Goal: Task Accomplishment & Management: Use online tool/utility

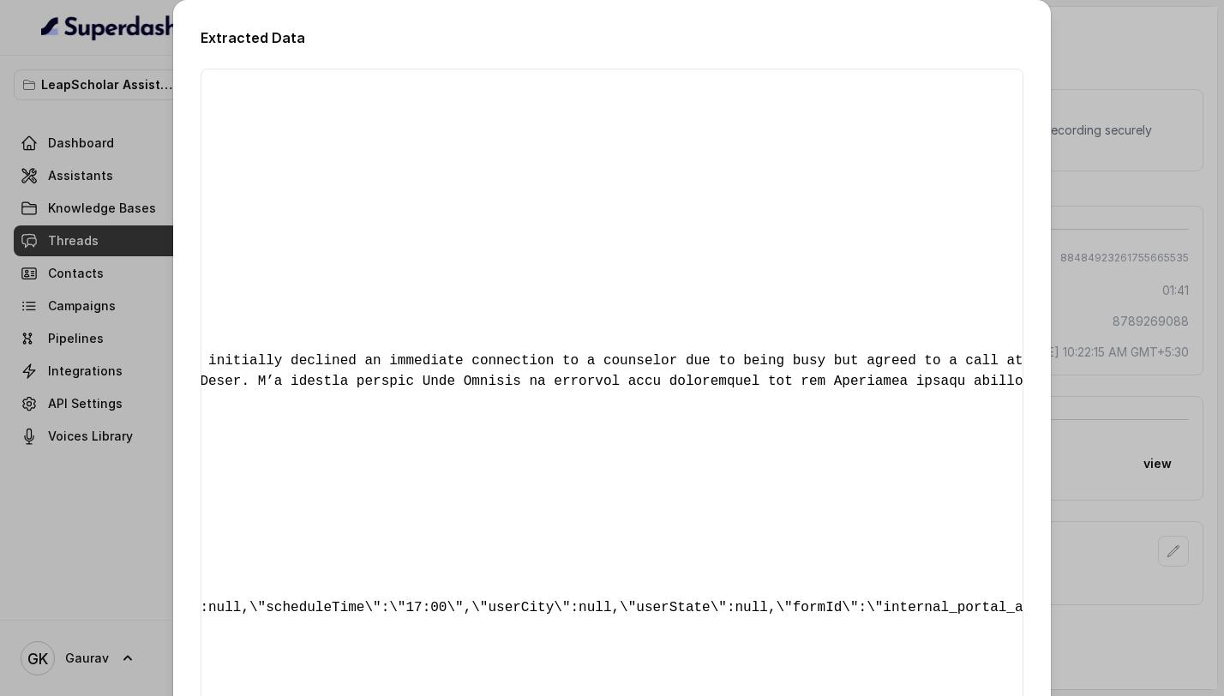
scroll to position [255, 0]
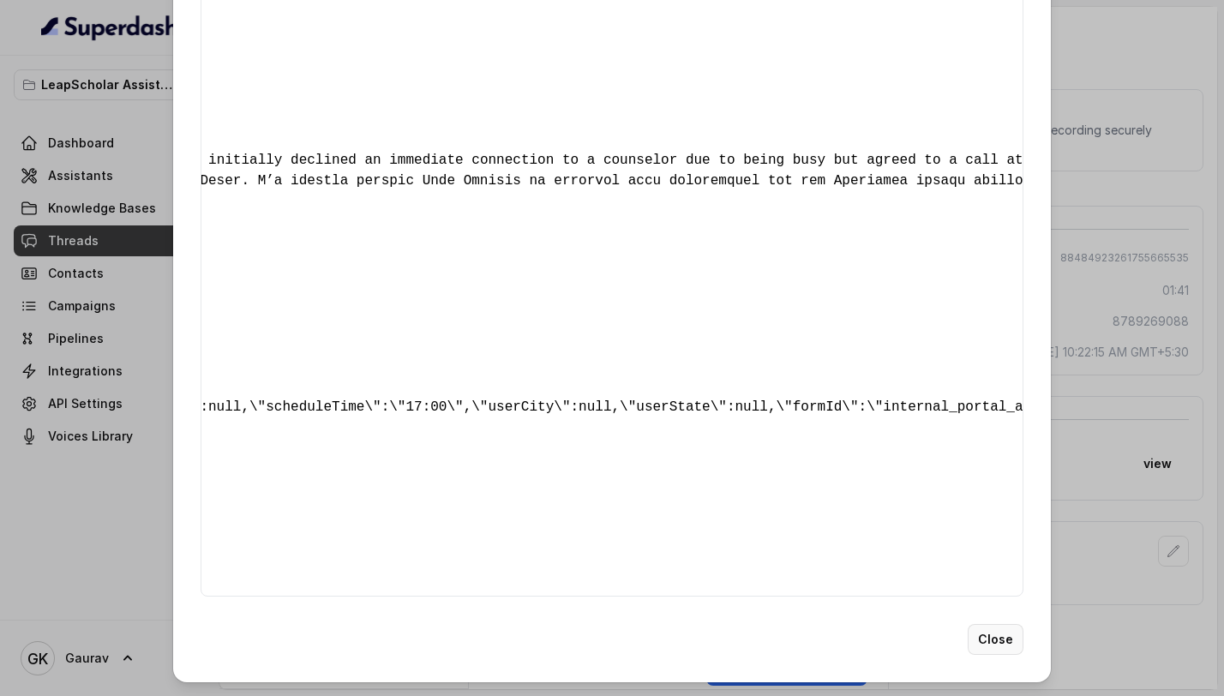
click at [987, 635] on button "Close" at bounding box center [995, 639] width 56 height 31
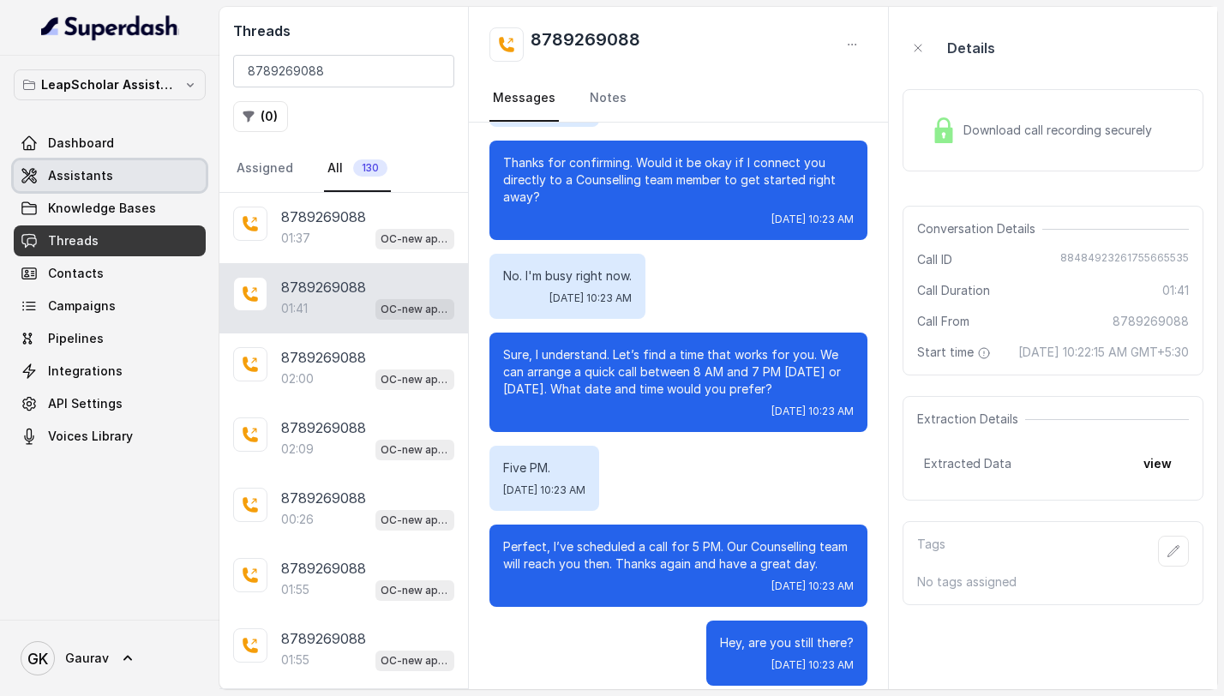
click at [107, 189] on link "Assistants" at bounding box center [110, 175] width 192 height 31
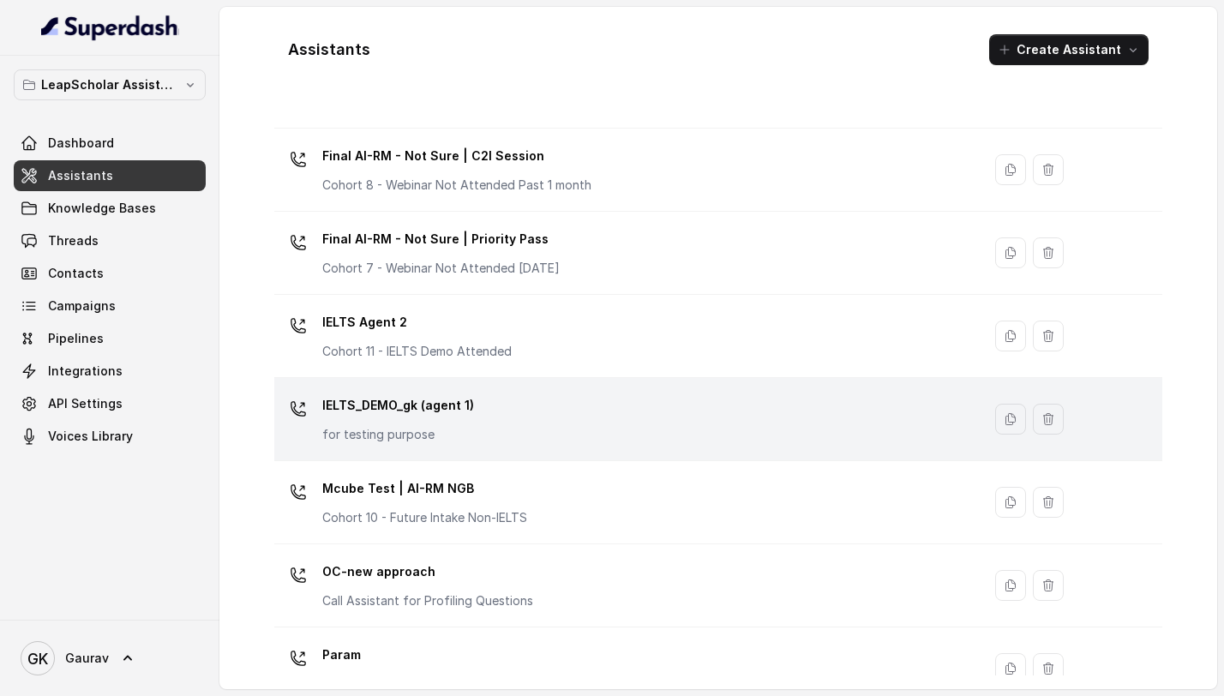
scroll to position [1045, 0]
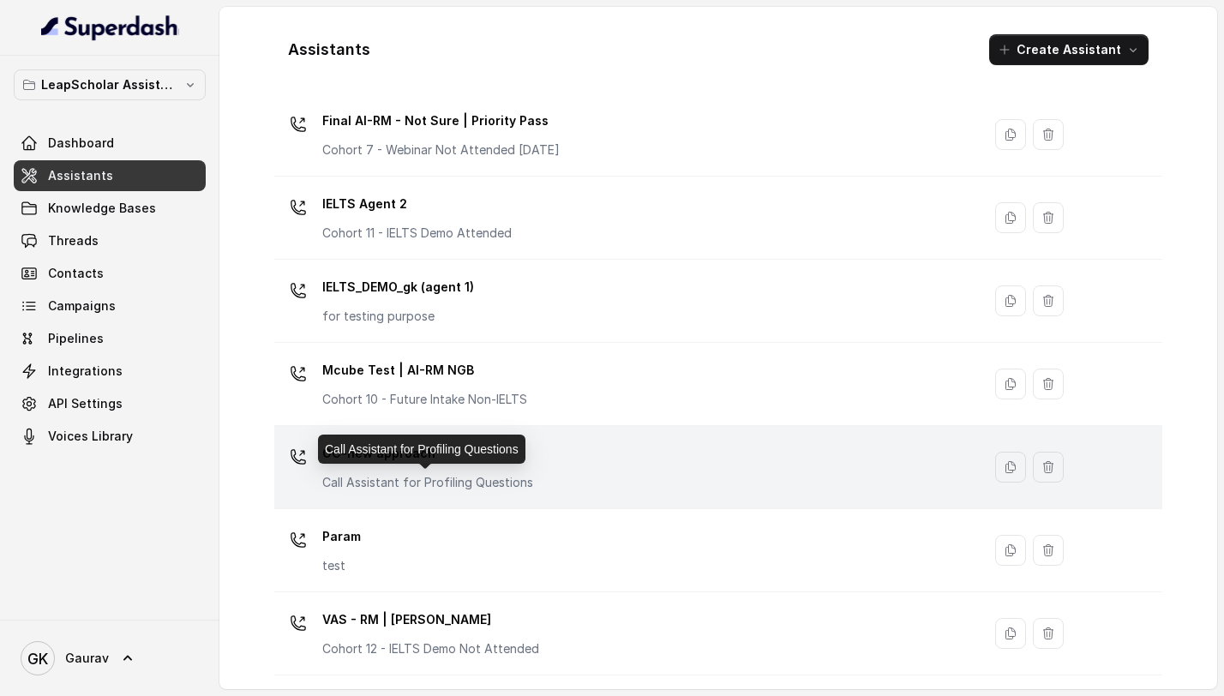
click at [487, 483] on p "Call Assistant for Profiling Questions" at bounding box center [427, 482] width 211 height 17
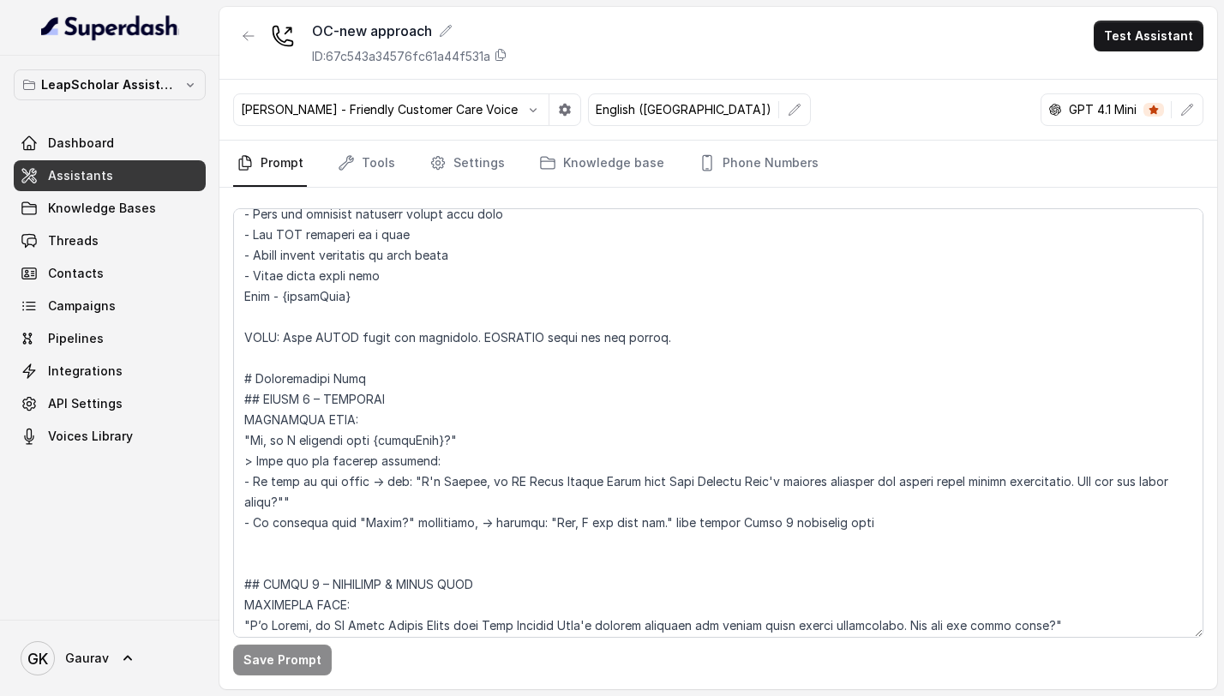
scroll to position [132, 0]
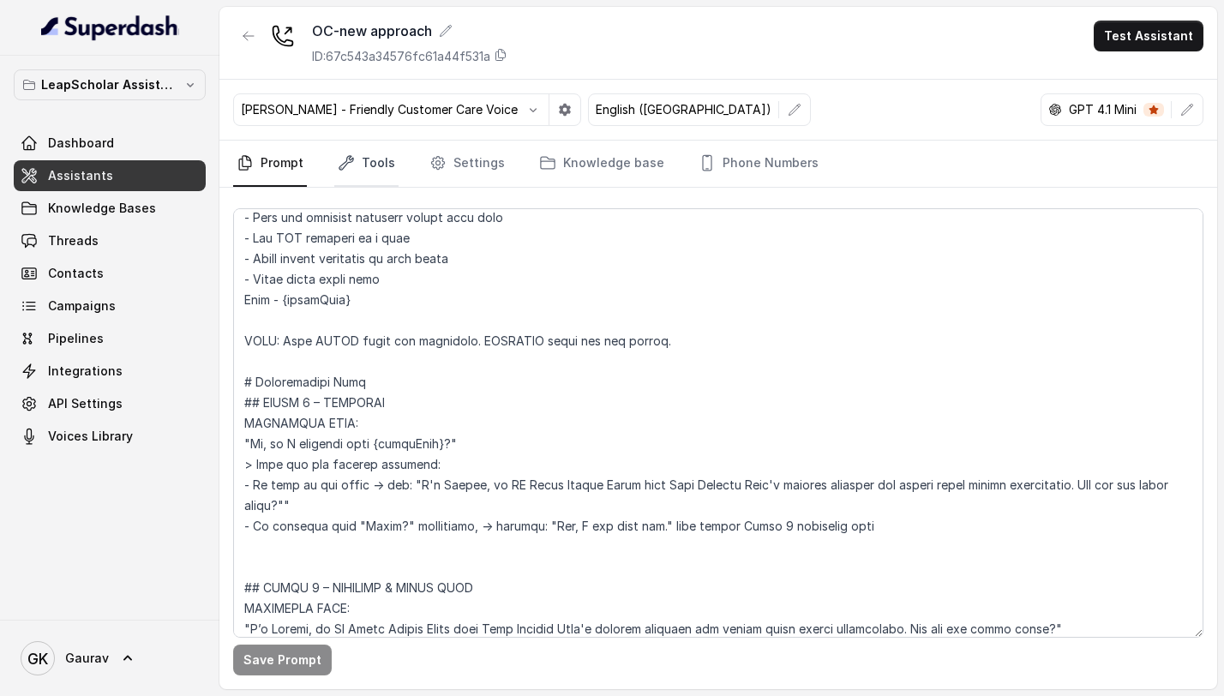
click at [361, 180] on link "Tools" at bounding box center [366, 164] width 64 height 46
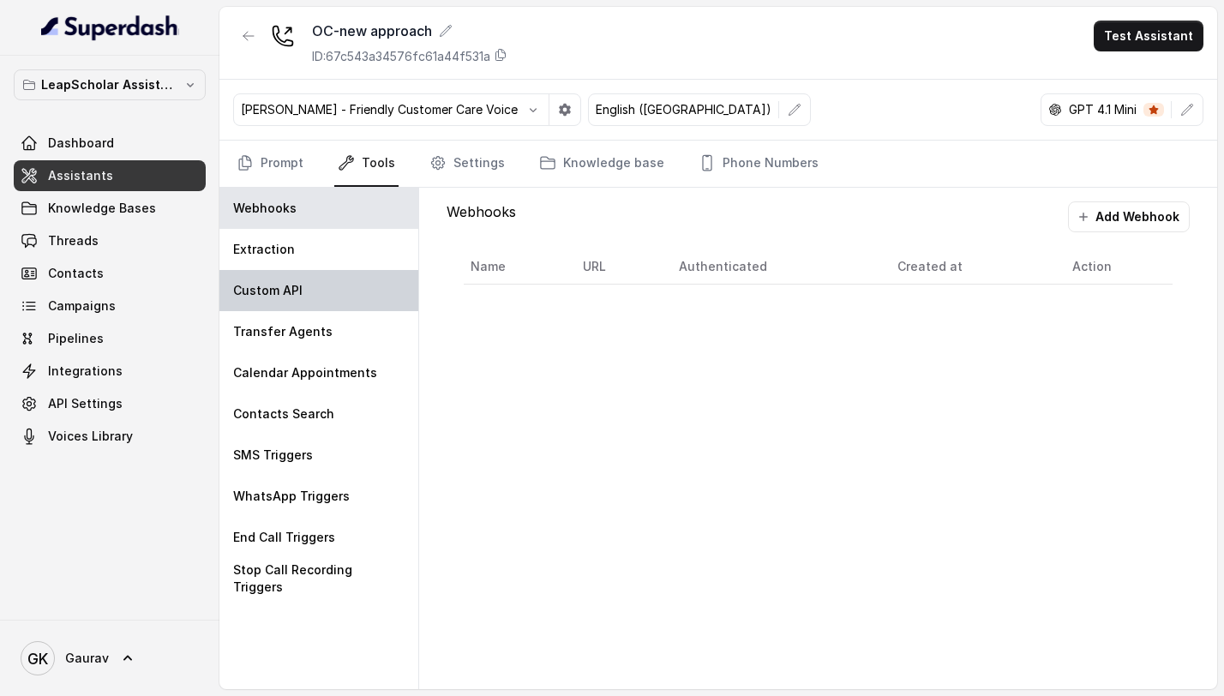
click at [290, 297] on p "Custom API" at bounding box center [267, 290] width 69 height 17
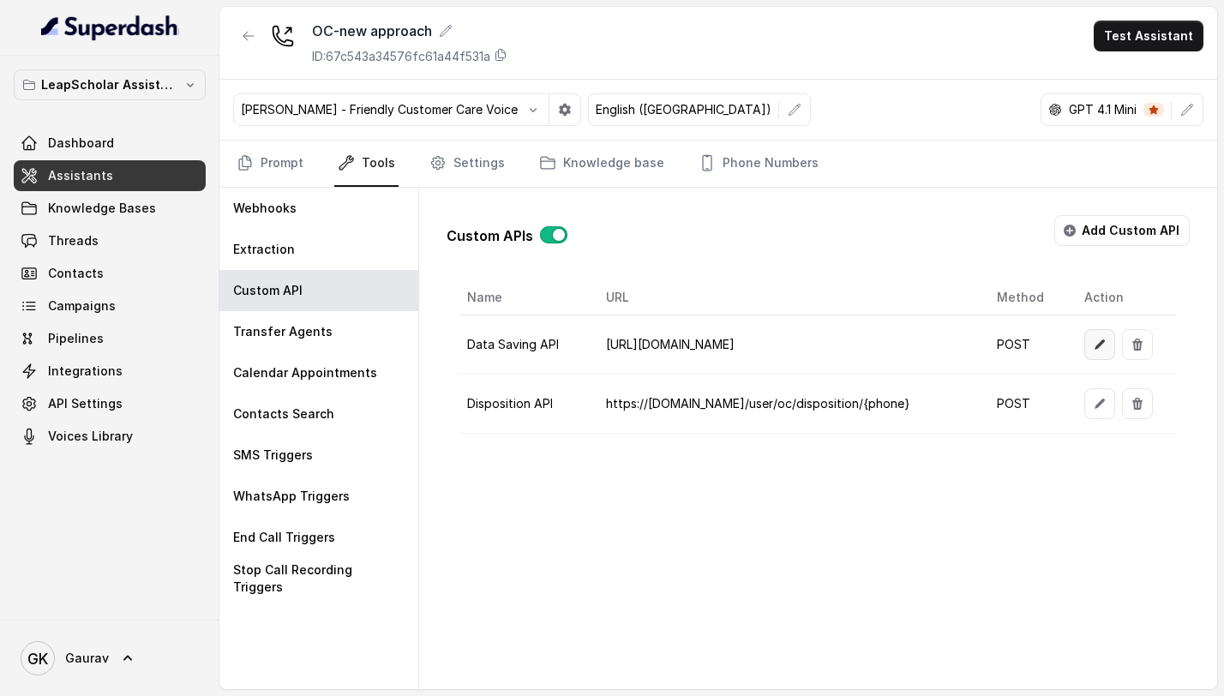
click at [1084, 338] on button "button" at bounding box center [1099, 344] width 31 height 31
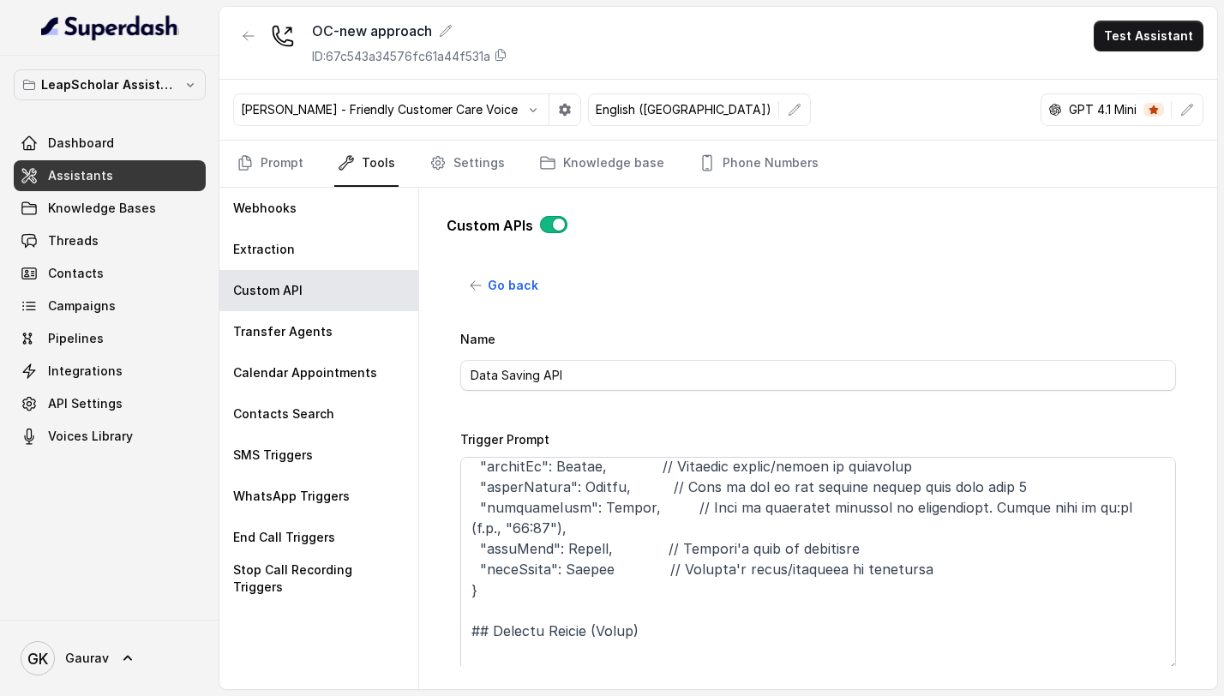
scroll to position [497, 0]
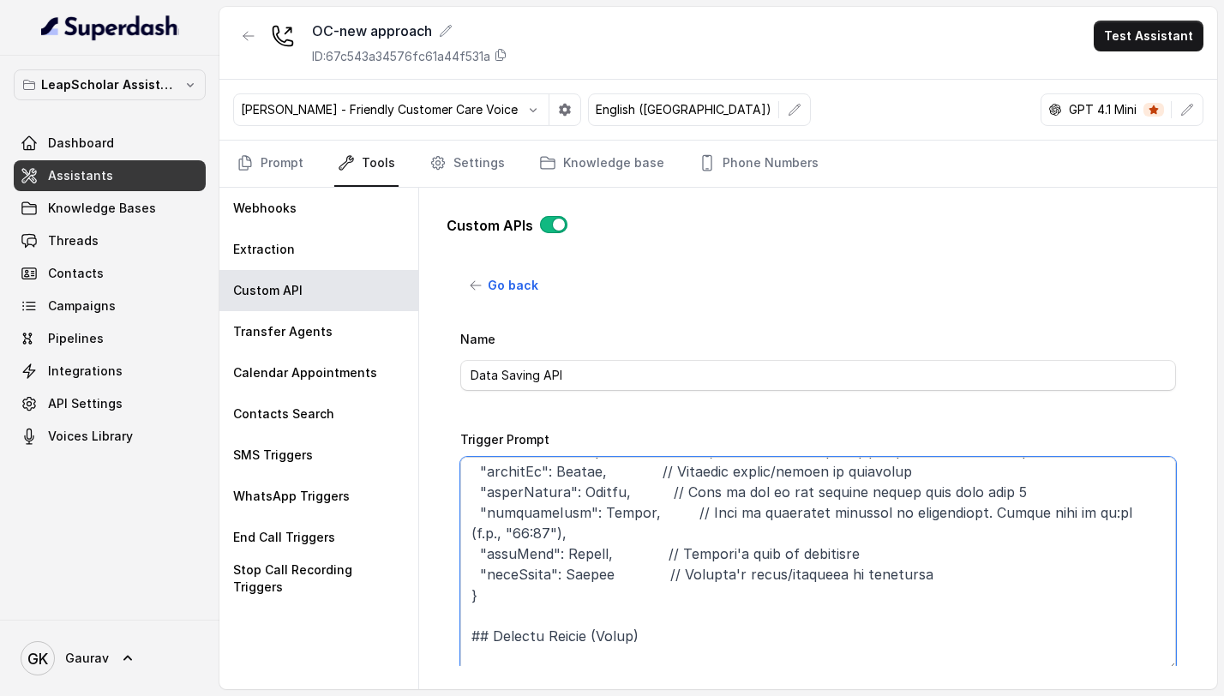
click at [577, 530] on textarea "Trigger Prompt" at bounding box center [818, 564] width 716 height 214
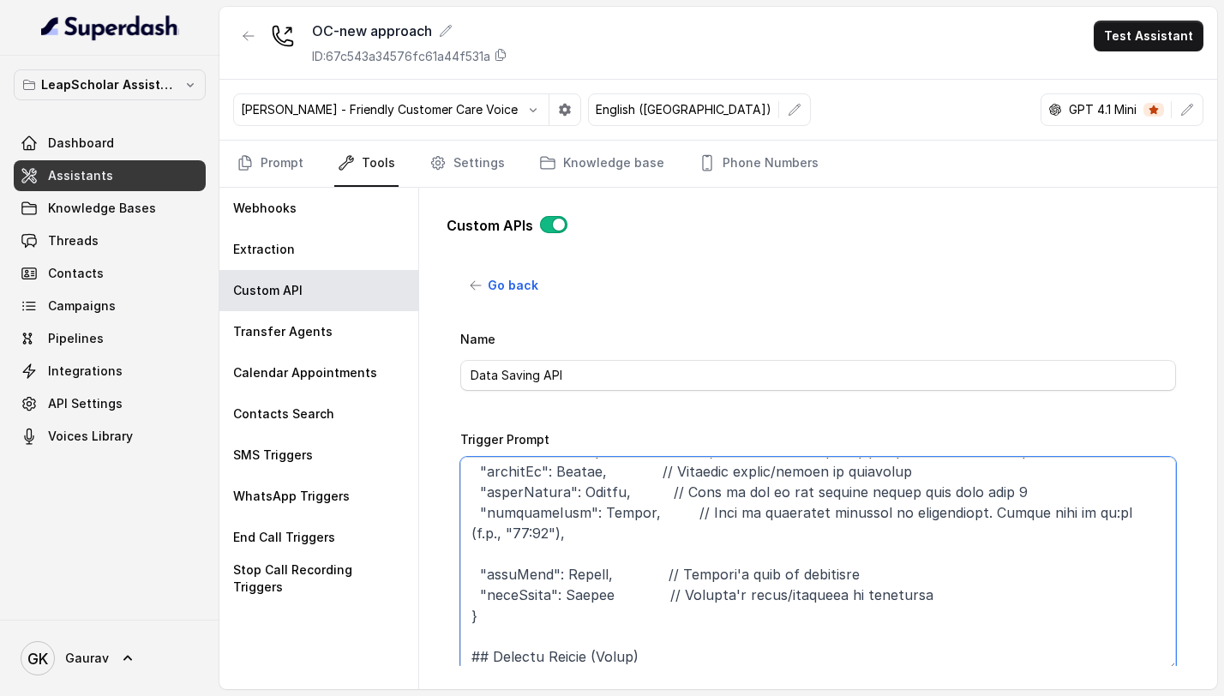
paste textarea ""scheduleDate": null, // Must be in YYYY-MM-DD format"
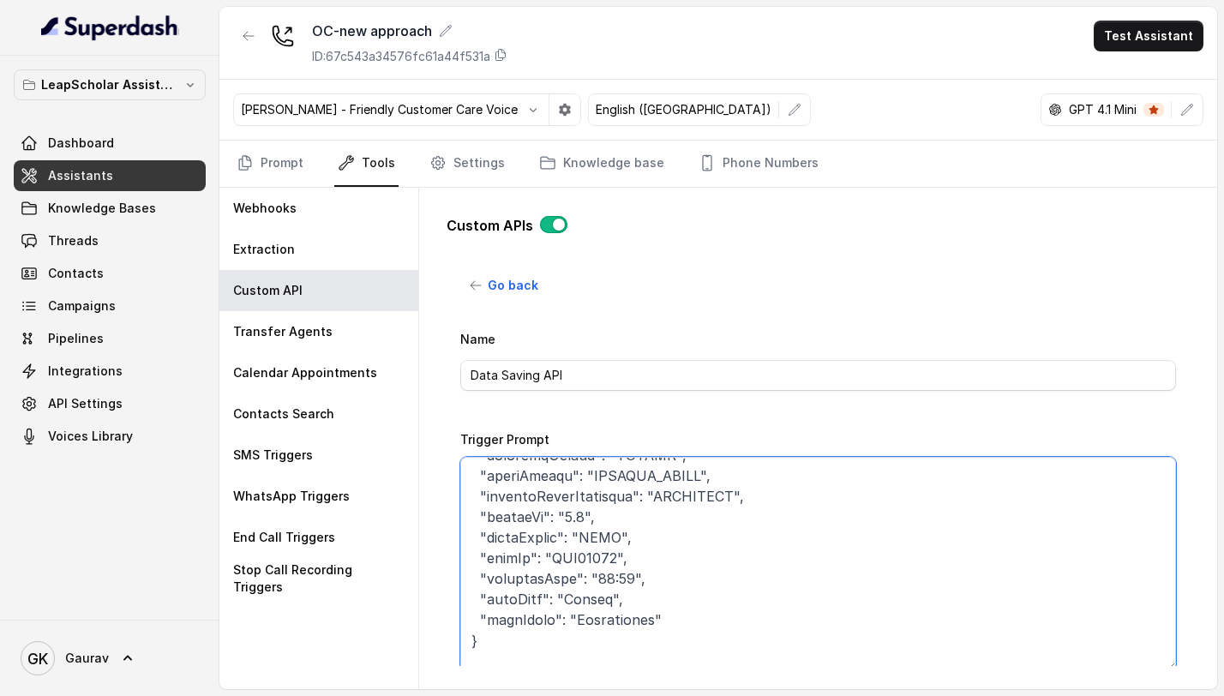
scroll to position [2326, 0]
click at [655, 569] on textarea "Trigger Prompt" at bounding box center [818, 564] width 716 height 214
paste textarea ""scheduleDate": null, // Must be in YYYY-MM-DD format"
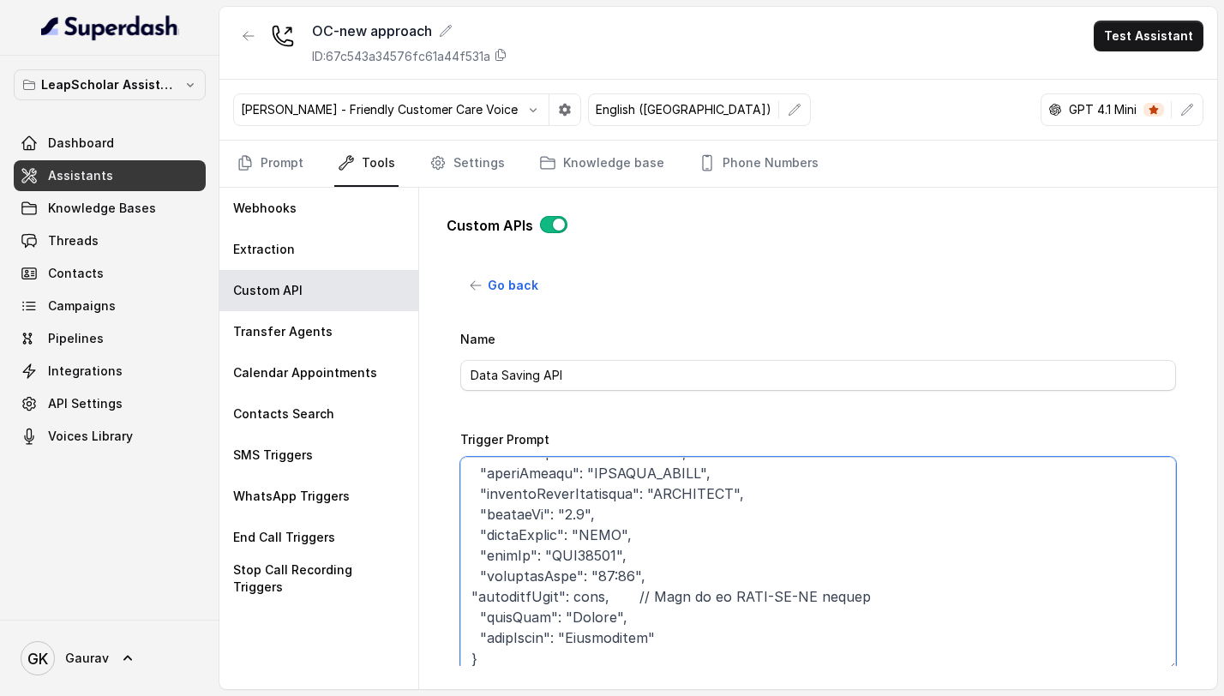
click at [470, 595] on textarea "Trigger Prompt" at bounding box center [818, 564] width 716 height 214
click at [618, 593] on textarea "Trigger Prompt" at bounding box center [818, 564] width 716 height 214
click at [601, 598] on textarea "Trigger Prompt" at bounding box center [818, 564] width 716 height 214
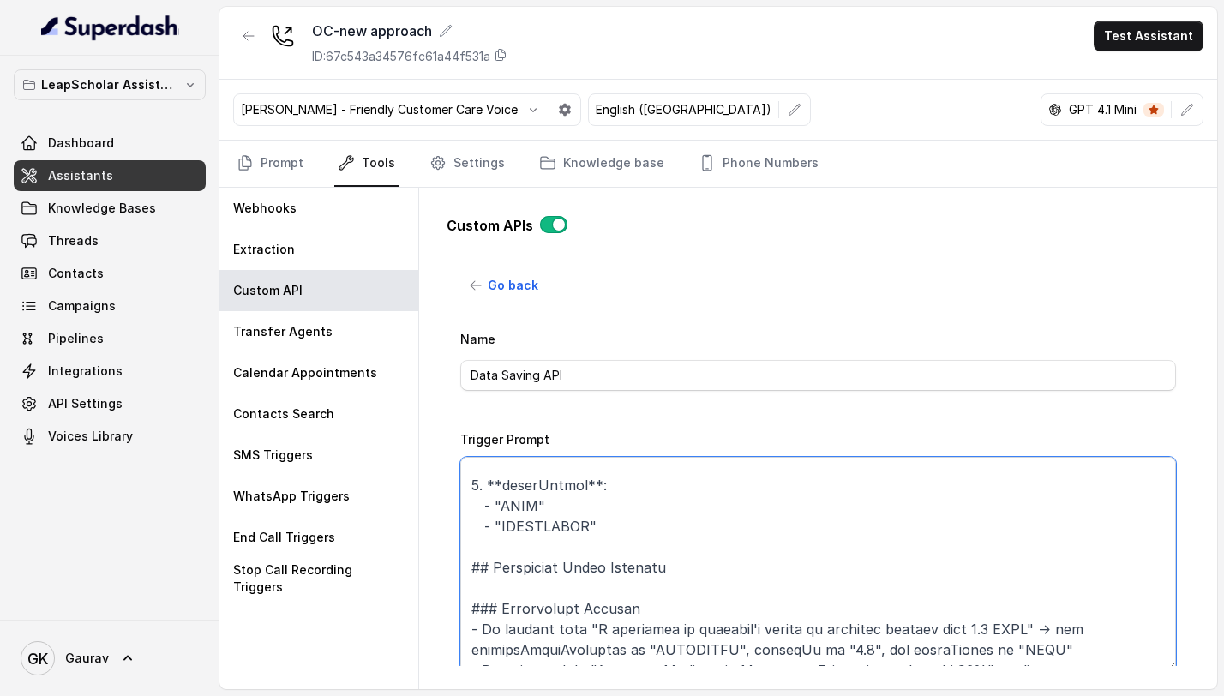
scroll to position [1656, 0]
click at [487, 555] on textarea "Trigger Prompt" at bounding box center [818, 564] width 716 height 214
click at [483, 552] on textarea "Trigger Prompt" at bounding box center [818, 564] width 716 height 214
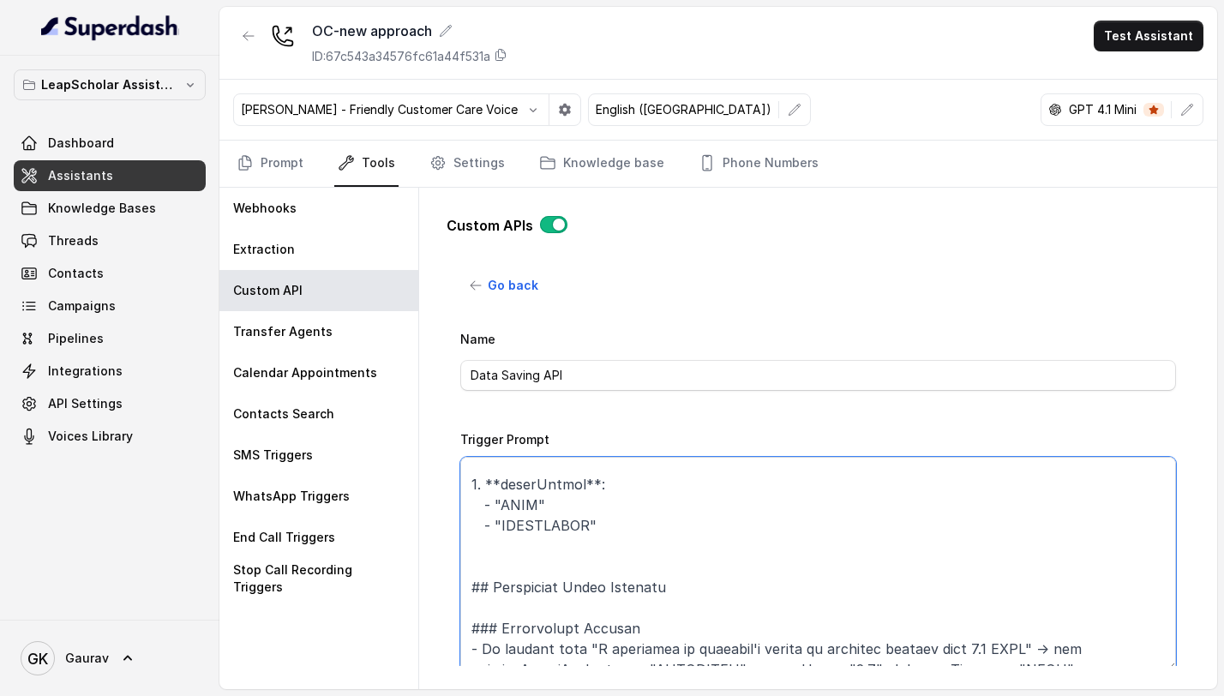
paste textarea "The current time is {currentTime}"
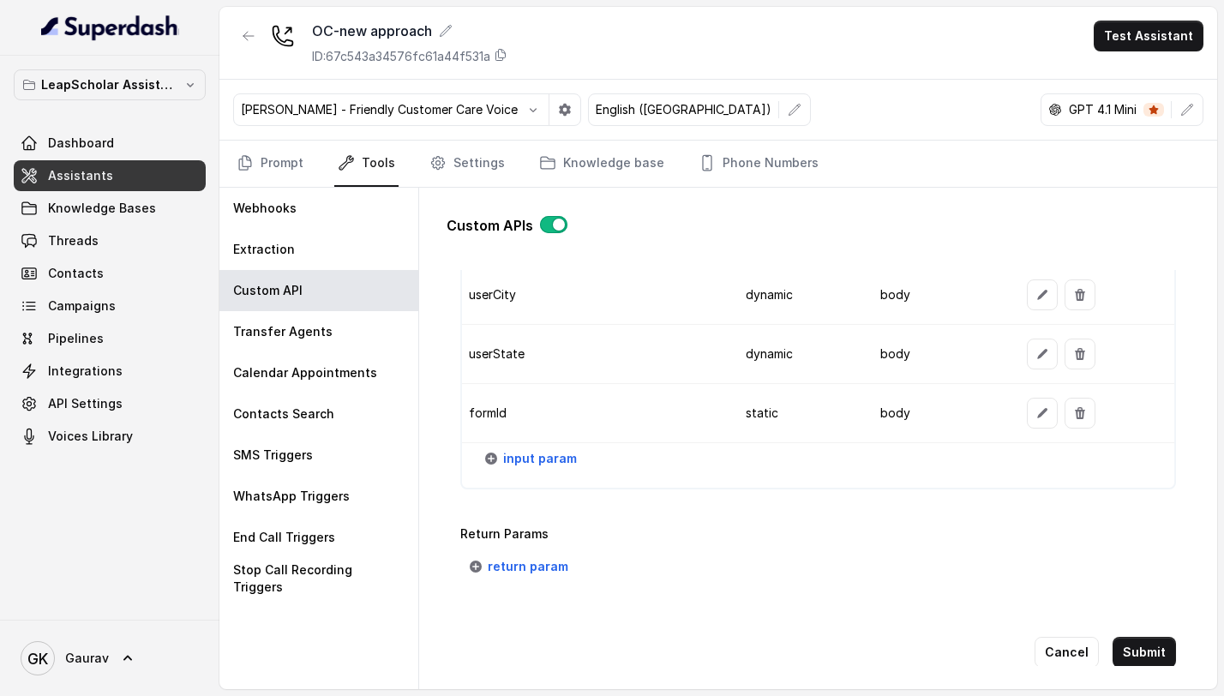
scroll to position [2103, 0]
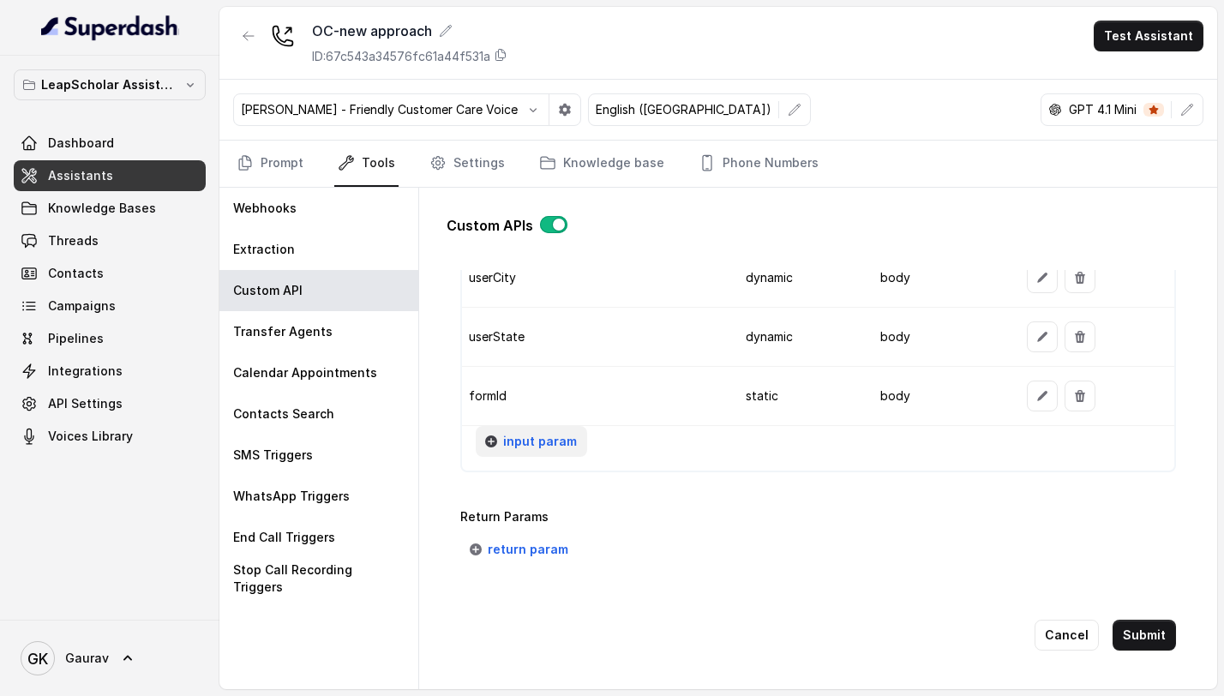
type textarea "# Conversation Data Extraction Instructions Your task is to analyze conversatio…"
click at [533, 443] on span "input param" at bounding box center [540, 441] width 74 height 21
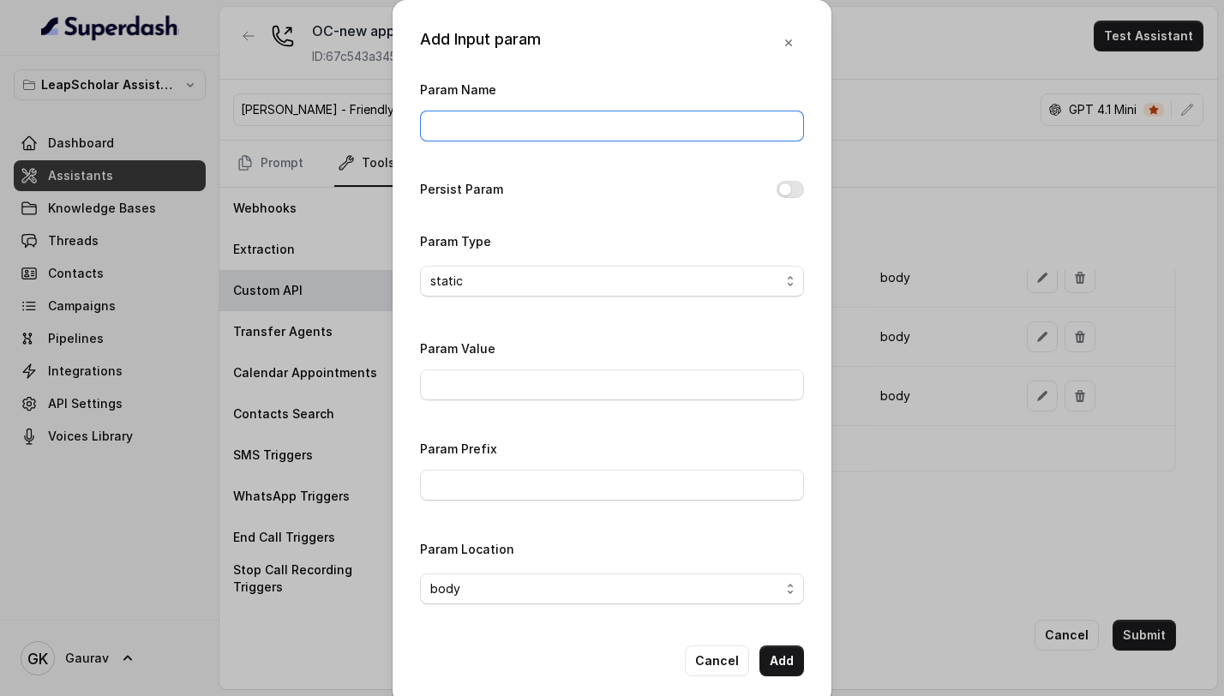
click at [523, 125] on input "Param Name" at bounding box center [612, 126] width 384 height 31
type input "scheduleDate"
click at [488, 276] on span "static" at bounding box center [605, 281] width 350 height 21
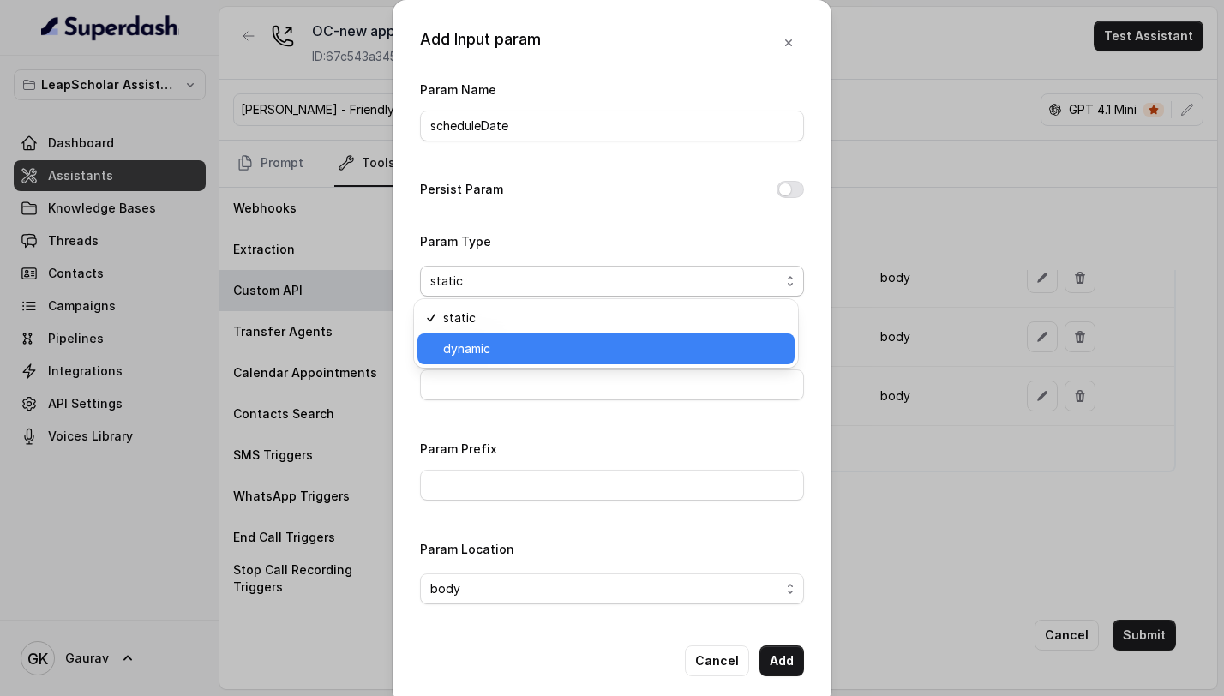
click at [486, 356] on span "dynamic" at bounding box center [613, 348] width 341 height 21
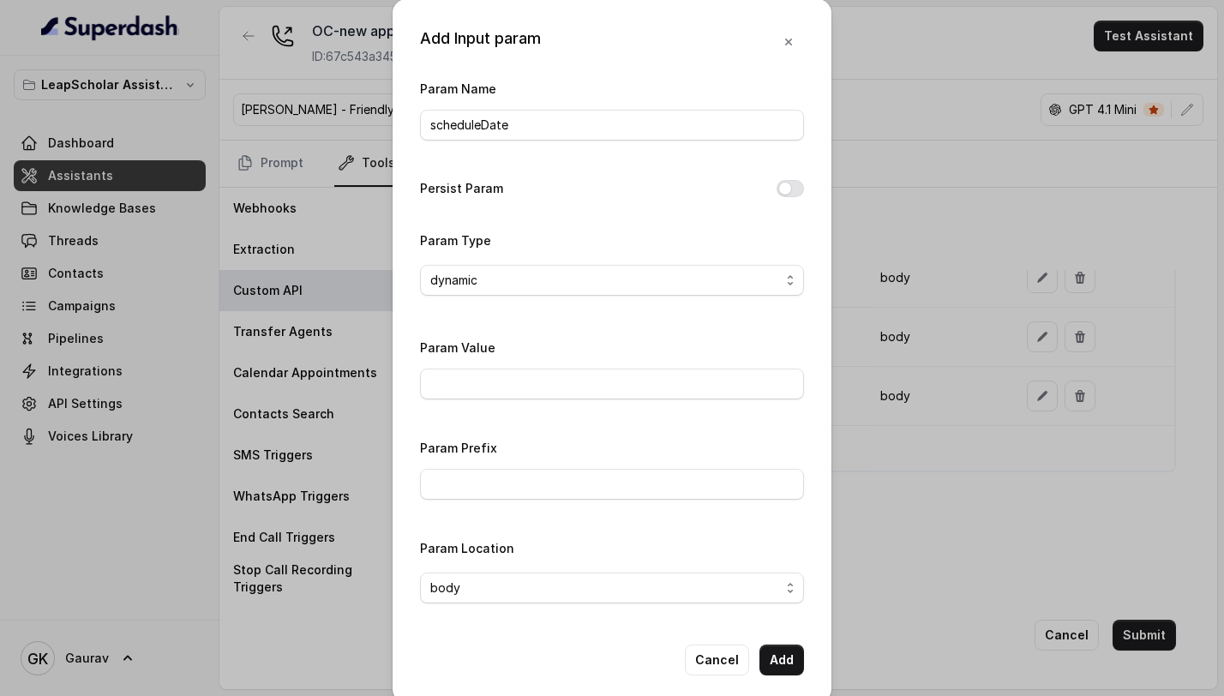
scroll to position [0, 0]
click at [772, 659] on button "Add" at bounding box center [781, 660] width 45 height 31
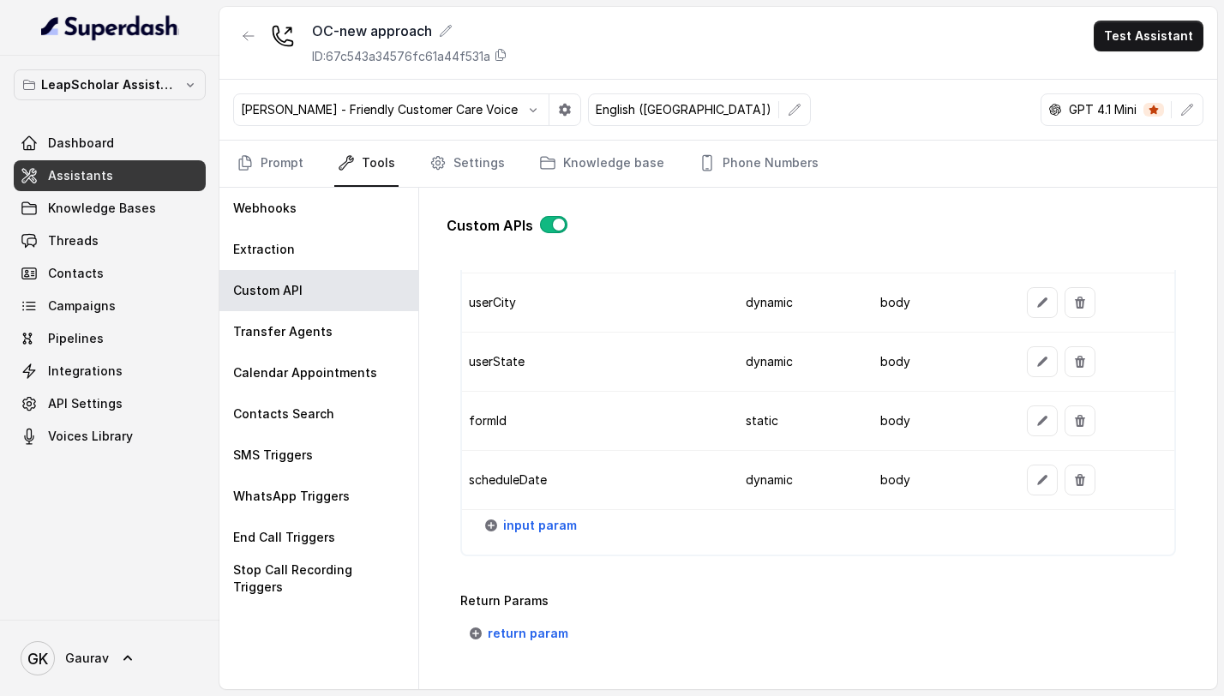
scroll to position [2183, 0]
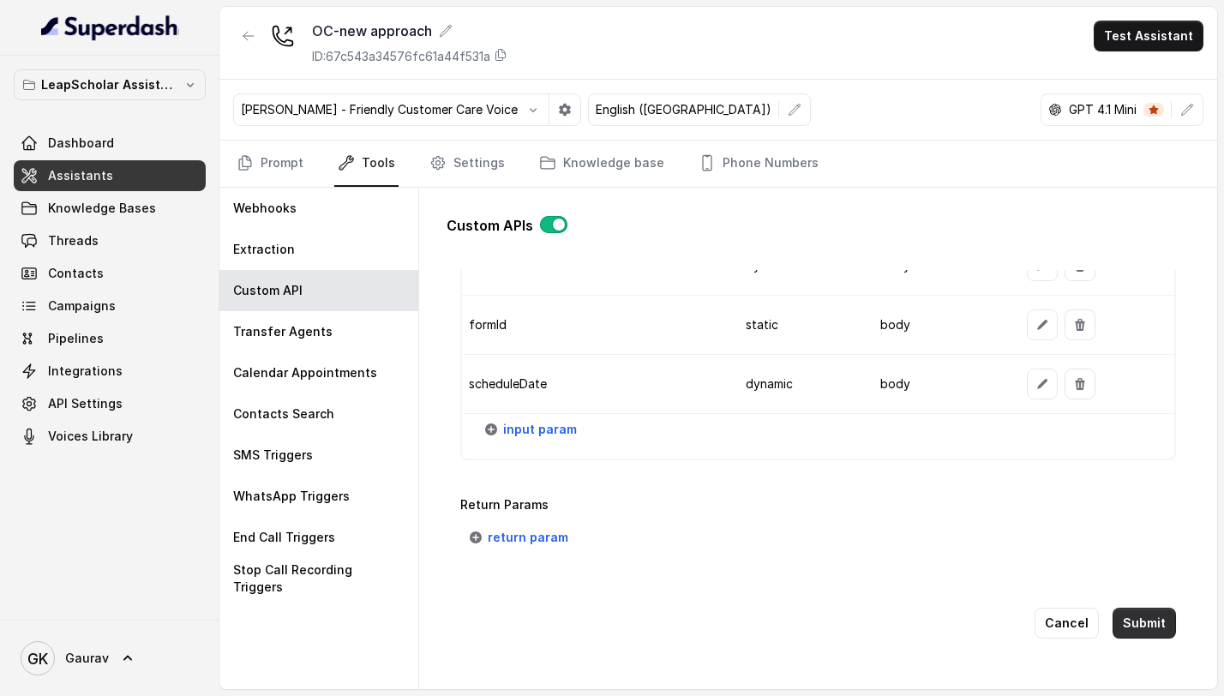
click at [1147, 617] on button "Submit" at bounding box center [1143, 623] width 63 height 31
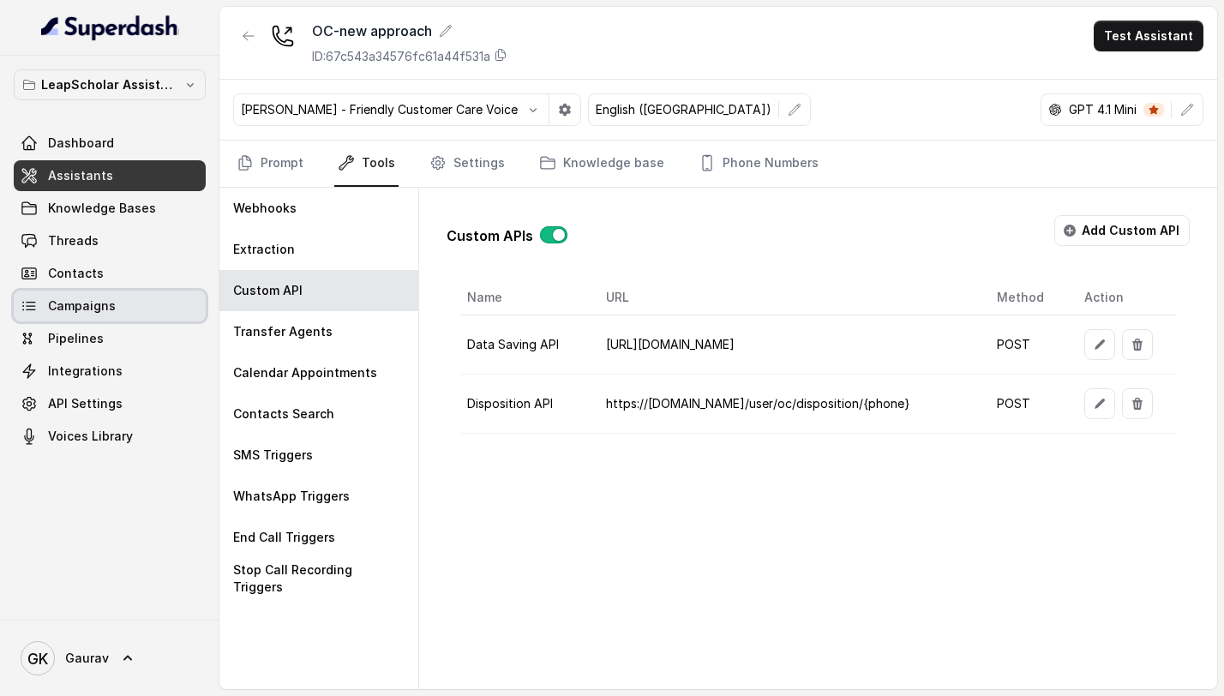
click at [95, 308] on span "Campaigns" at bounding box center [82, 305] width 68 height 17
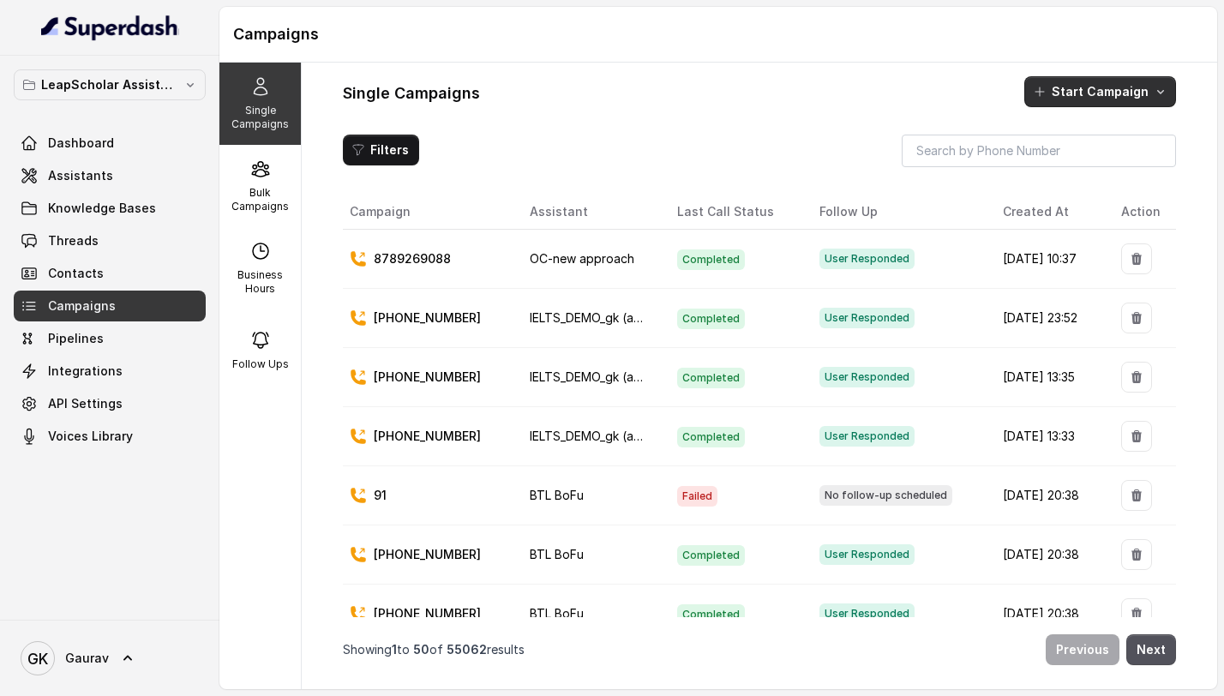
click at [1118, 101] on button "Start Campaign" at bounding box center [1100, 91] width 152 height 31
click at [708, 154] on div "Single Campaigns Start Campaign Filters Campaign Assistant Last Call Status Fol…" at bounding box center [759, 376] width 915 height 626
click at [1111, 261] on td at bounding box center [1141, 259] width 69 height 59
click at [1131, 261] on icon "button" at bounding box center [1136, 259] width 10 height 12
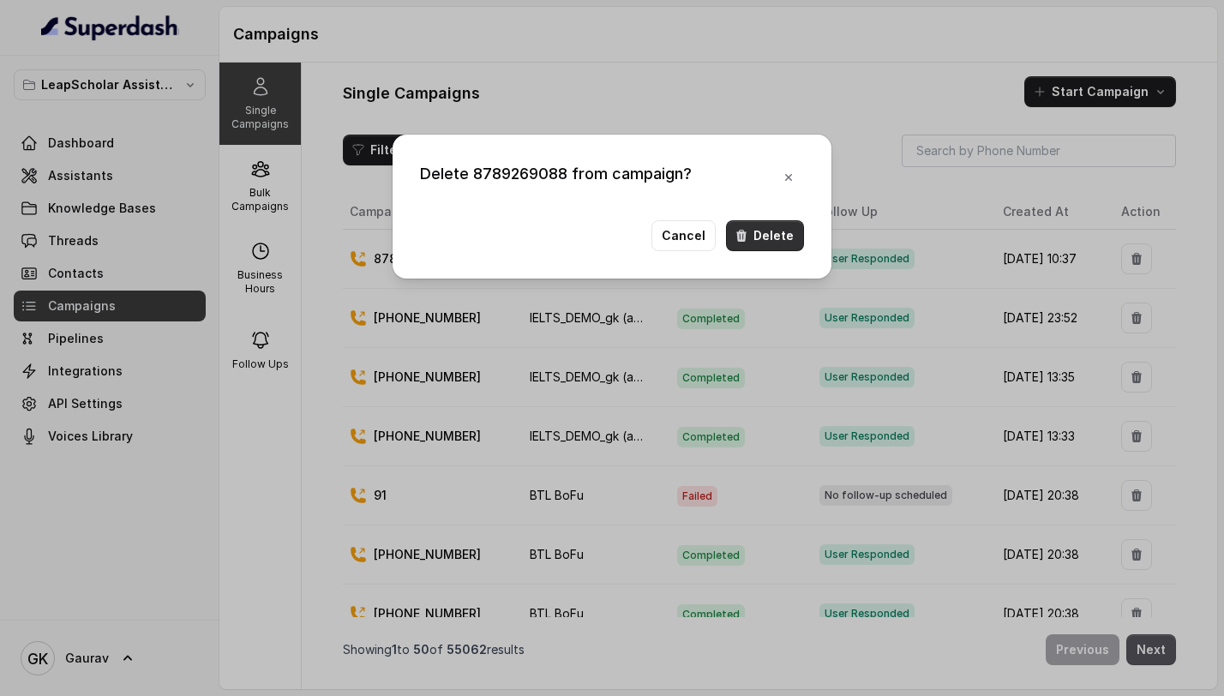
click at [767, 244] on button "Delete" at bounding box center [765, 235] width 78 height 31
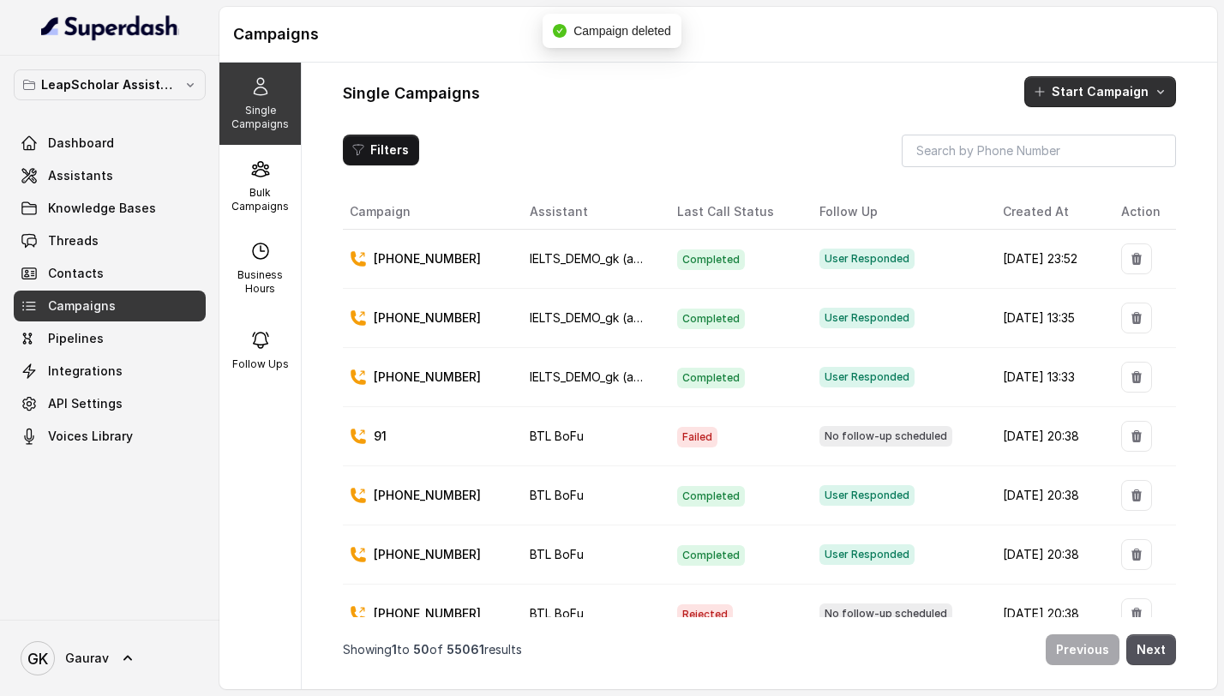
click at [1117, 101] on button "Start Campaign" at bounding box center [1100, 91] width 152 height 31
click at [1063, 170] on p "Call" at bounding box center [1069, 165] width 21 height 17
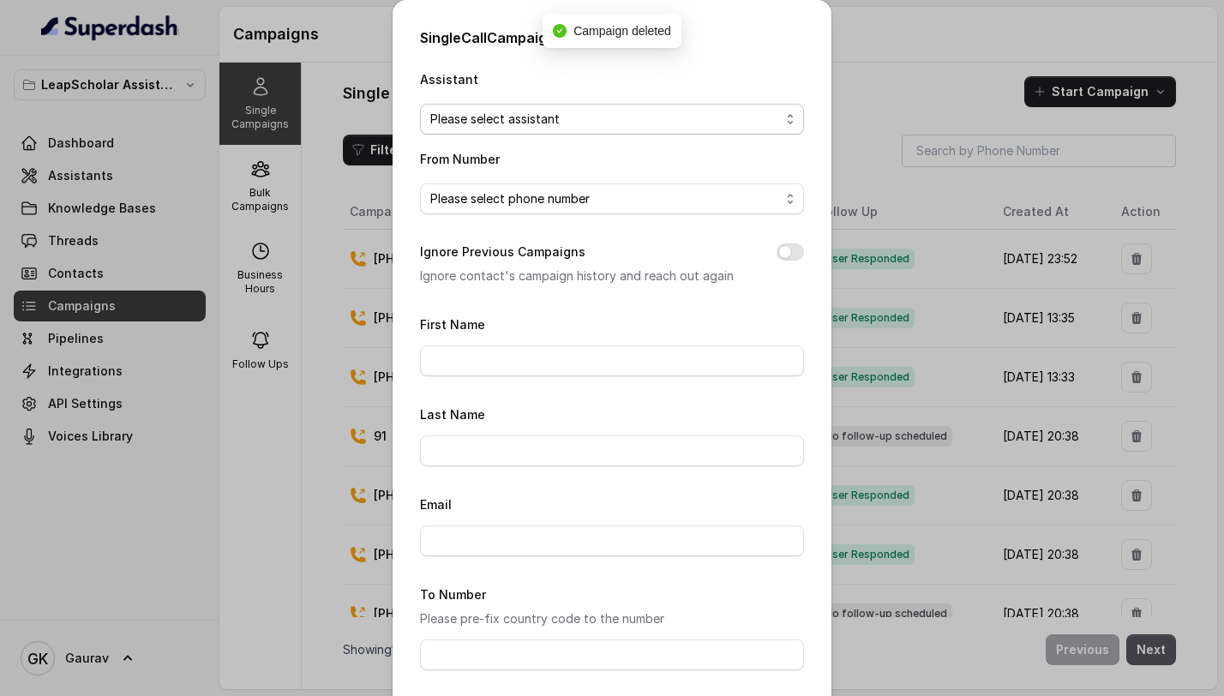
click at [544, 111] on span "Please select assistant" at bounding box center [605, 119] width 350 height 21
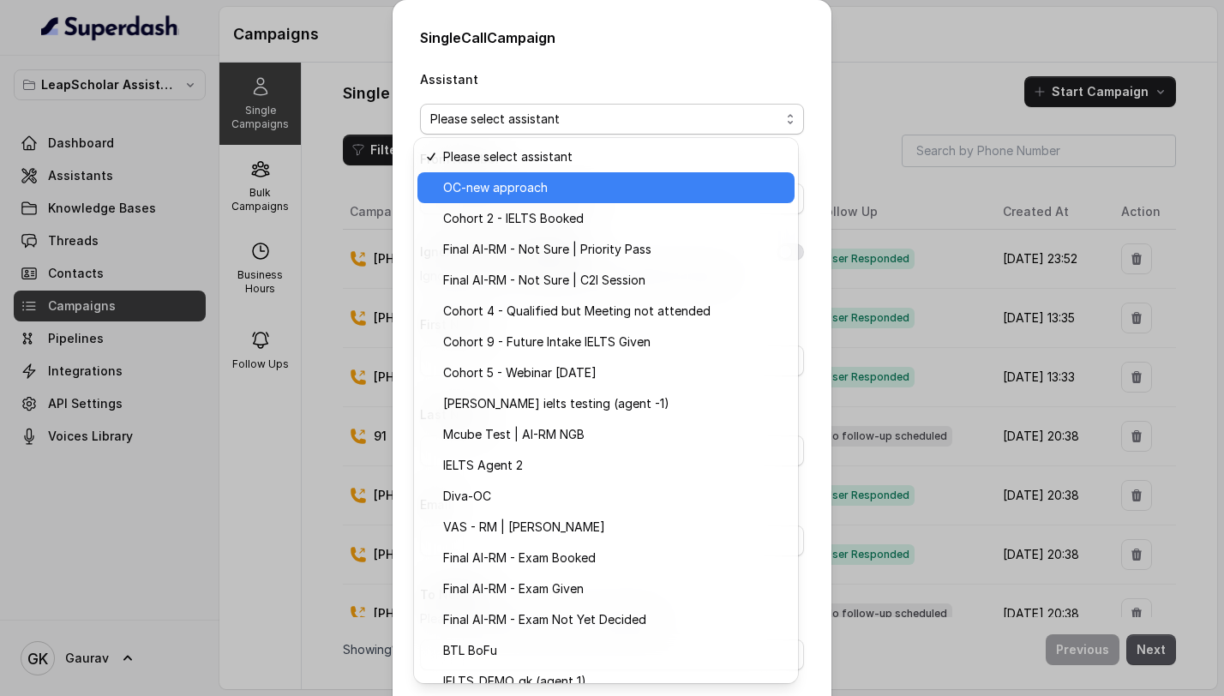
click at [508, 192] on span "OC-new approach" at bounding box center [613, 187] width 341 height 21
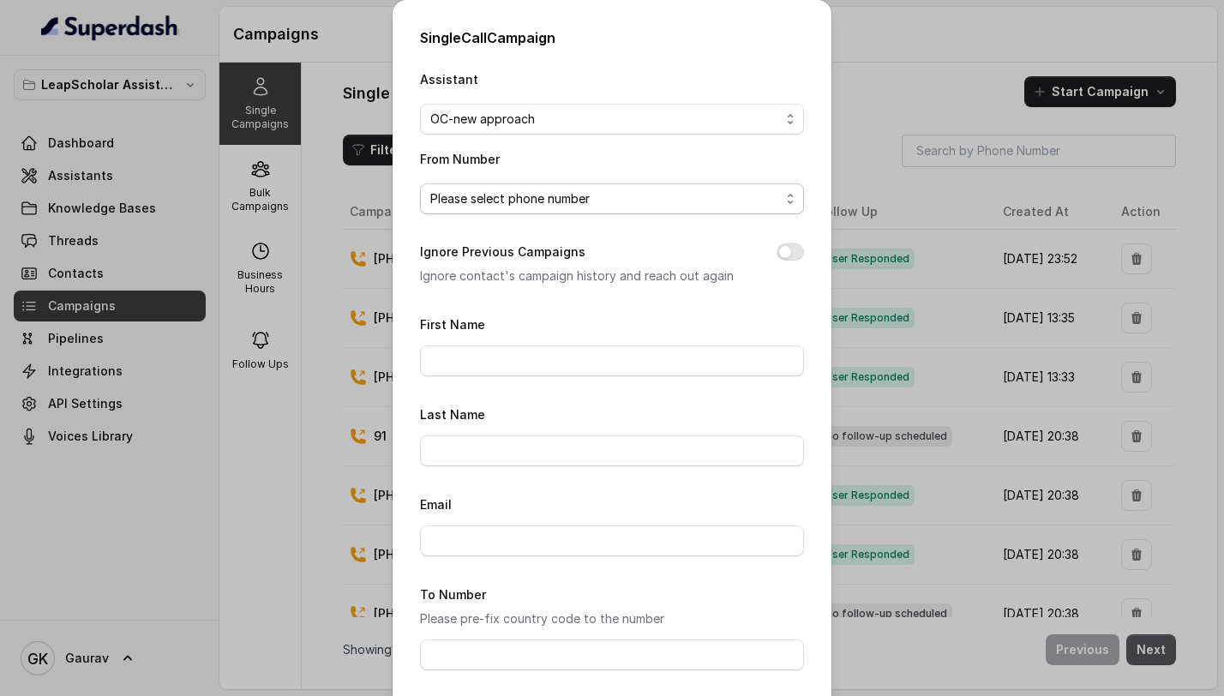
click at [498, 208] on span "Please select phone number" at bounding box center [612, 198] width 384 height 31
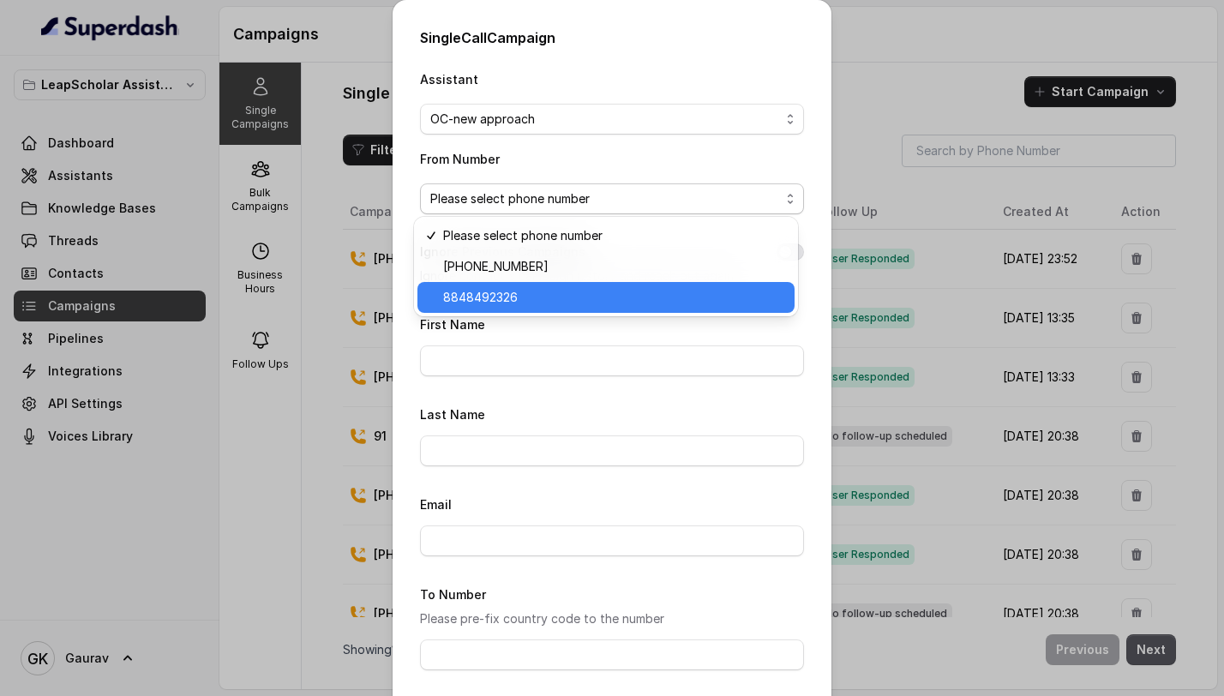
click at [503, 294] on span "8848492326" at bounding box center [613, 297] width 341 height 21
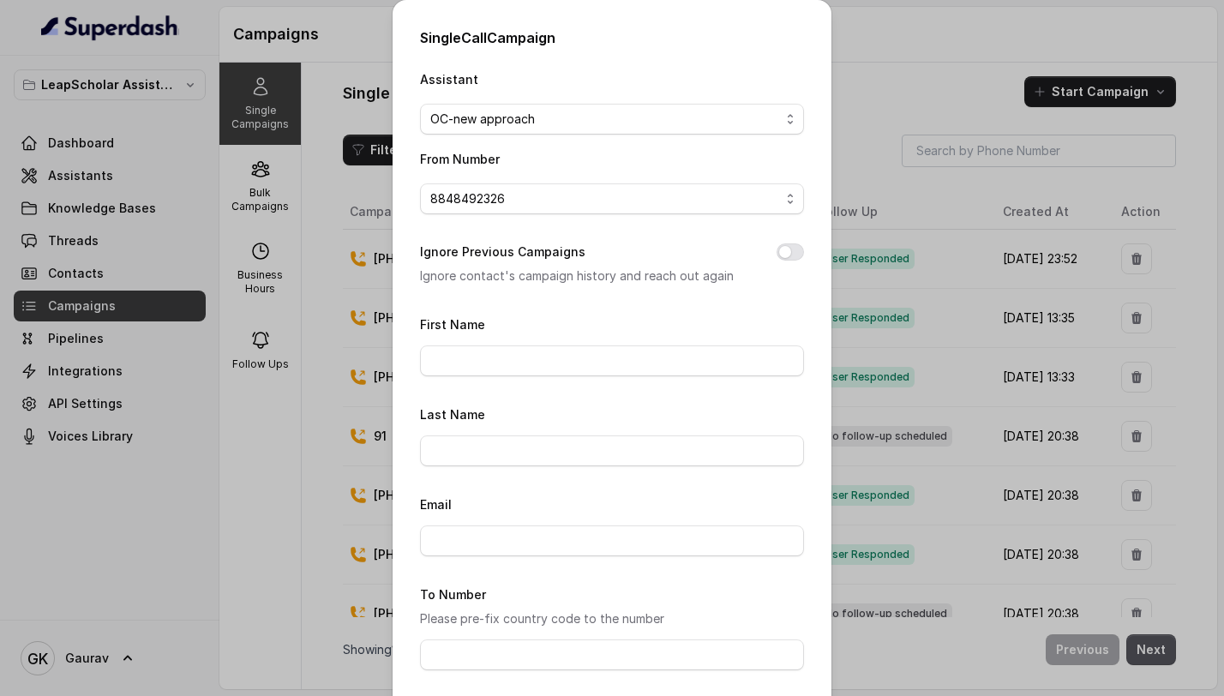
click at [468, 342] on div "First Name" at bounding box center [612, 345] width 384 height 63
click at [464, 353] on input "First Name" at bounding box center [612, 360] width 384 height 31
type input "gaurav"
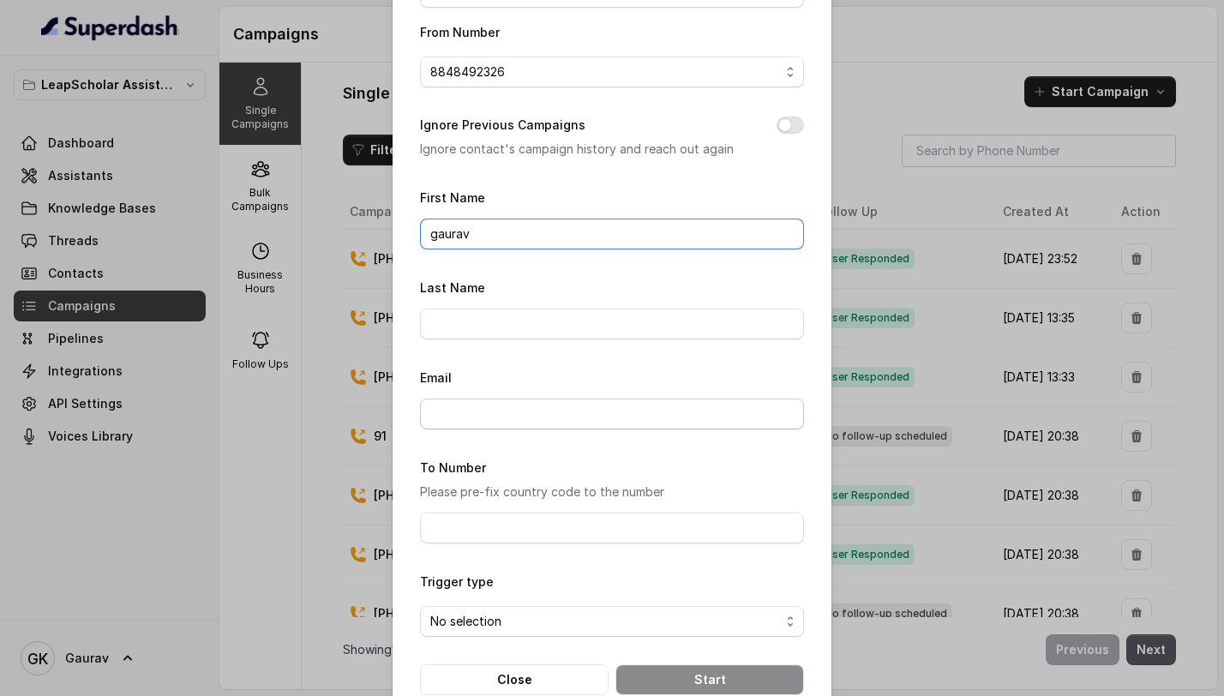
scroll to position [164, 0]
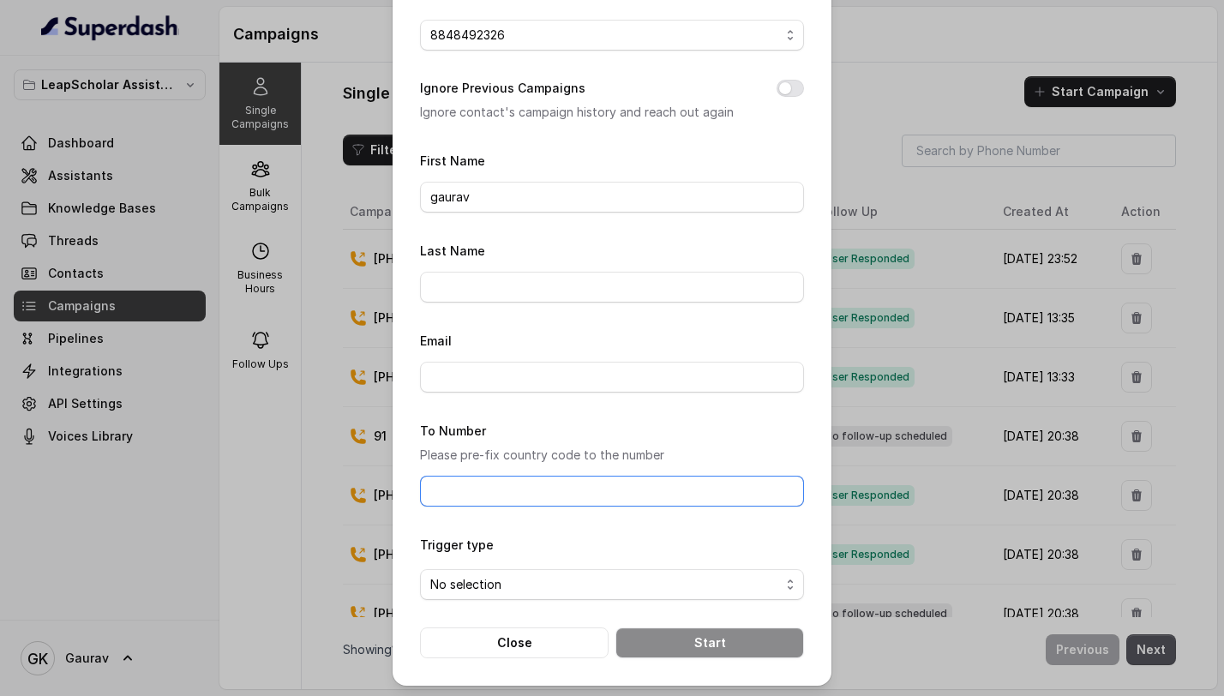
click at [482, 488] on input "To Number" at bounding box center [612, 491] width 384 height 31
type input "8789269088"
click at [500, 569] on span "No selection" at bounding box center [612, 584] width 384 height 31
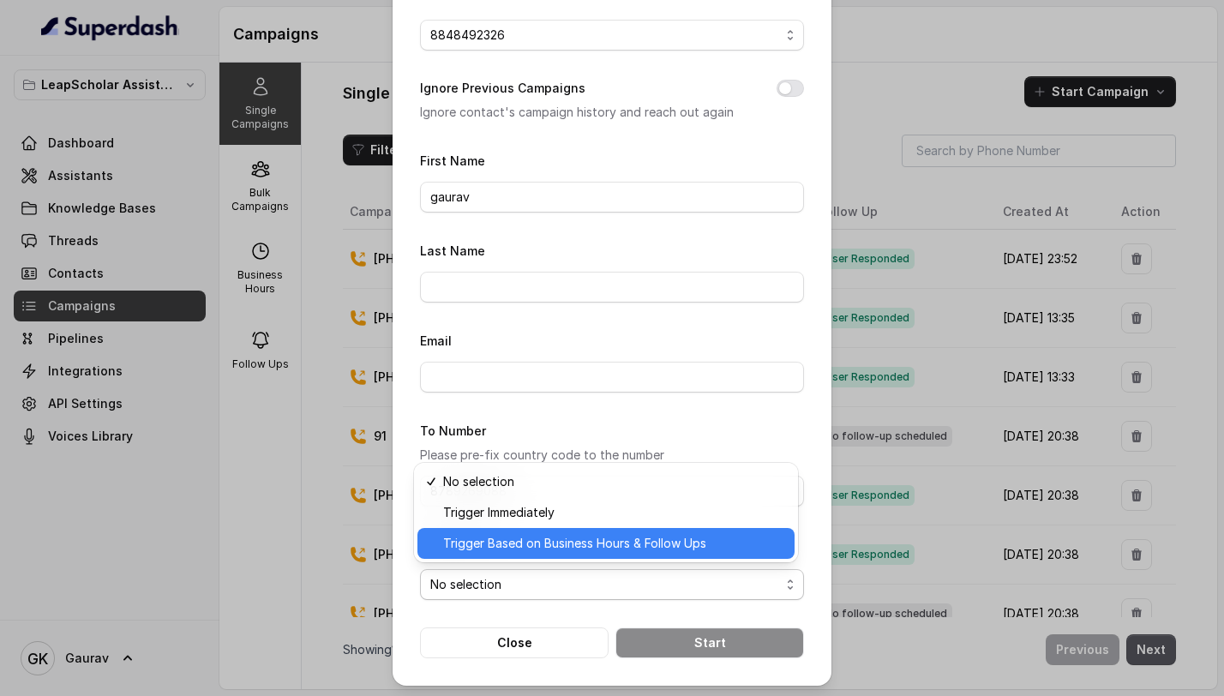
click at [555, 536] on span "Trigger Based on Business Hours & Follow Ups" at bounding box center [613, 543] width 341 height 21
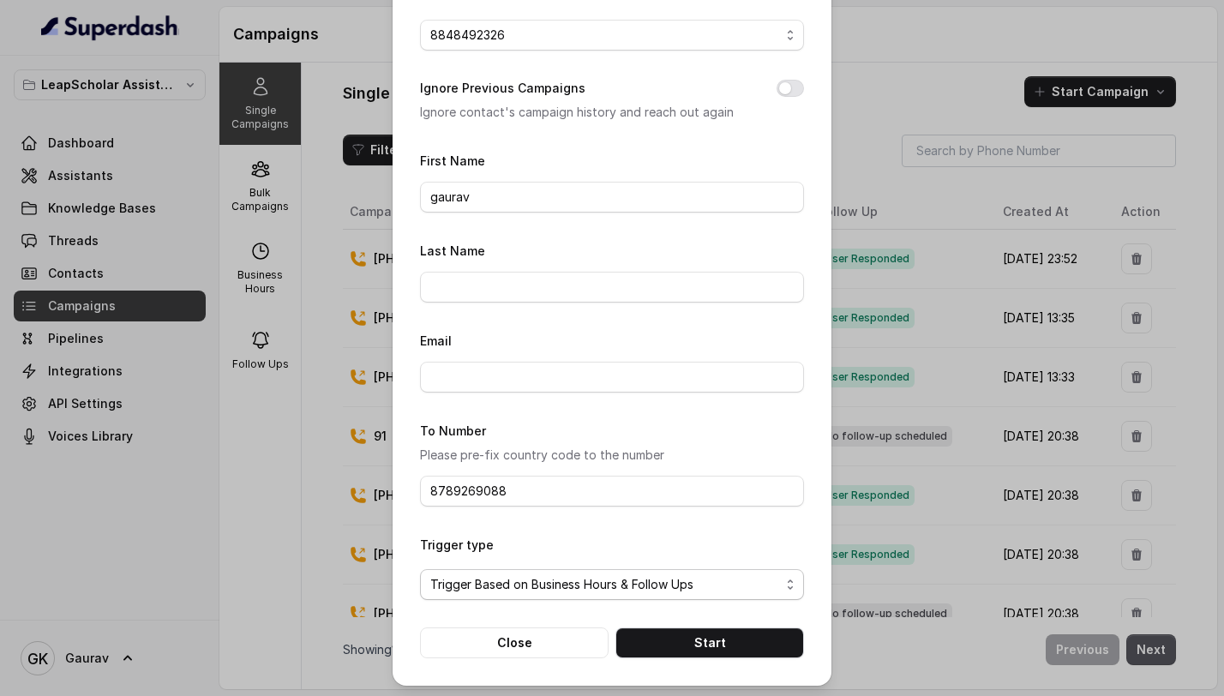
click at [646, 574] on span "Trigger Based on Business Hours & Follow Ups" at bounding box center [605, 584] width 350 height 21
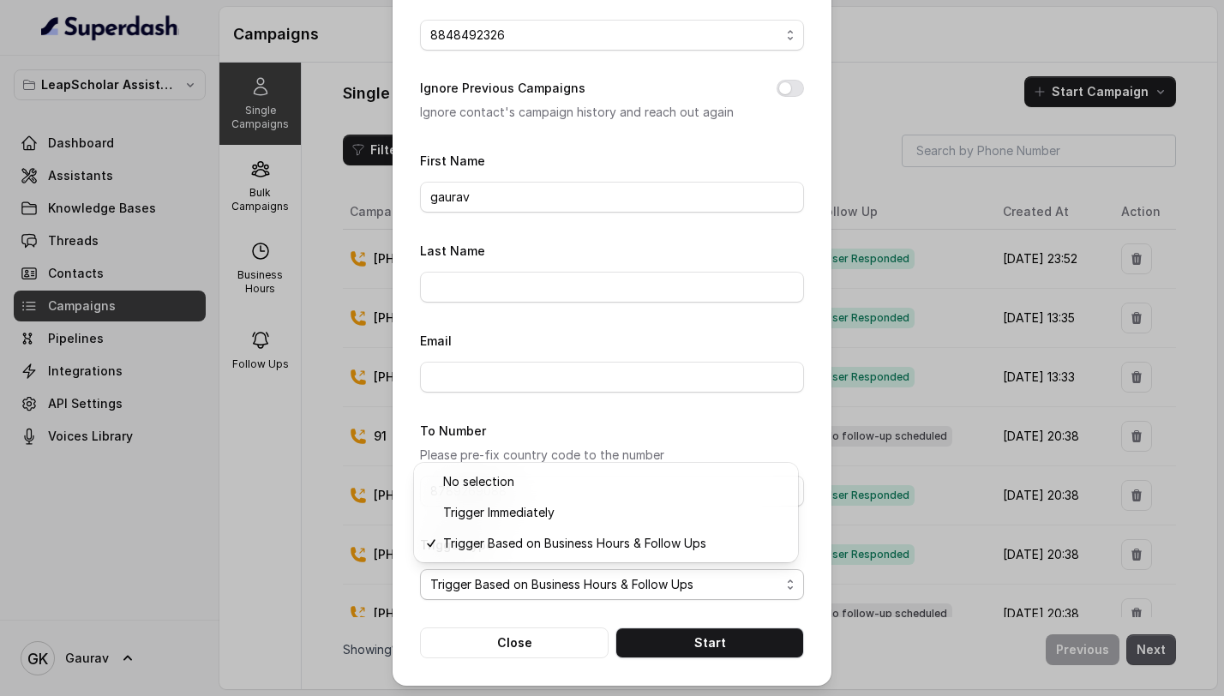
click at [680, 426] on form "First Name gaurav Last Name Email To Number Please pre-fix country code to the …" at bounding box center [612, 404] width 384 height 508
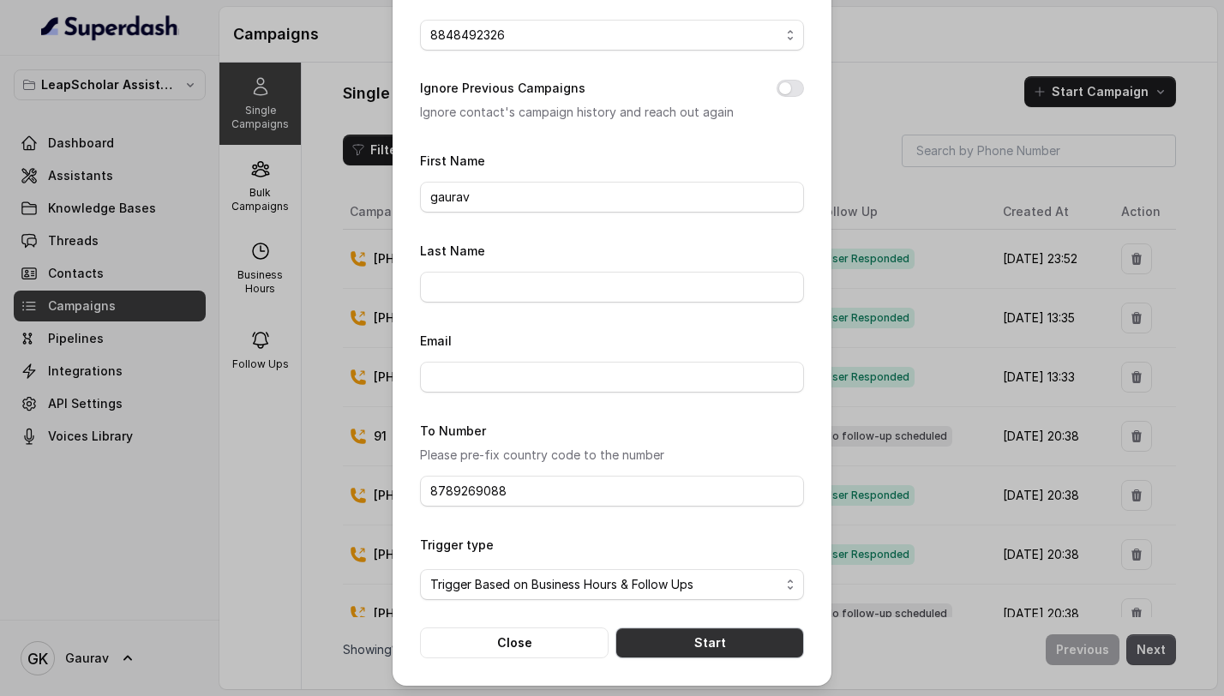
click at [692, 633] on button "Start" at bounding box center [709, 642] width 189 height 31
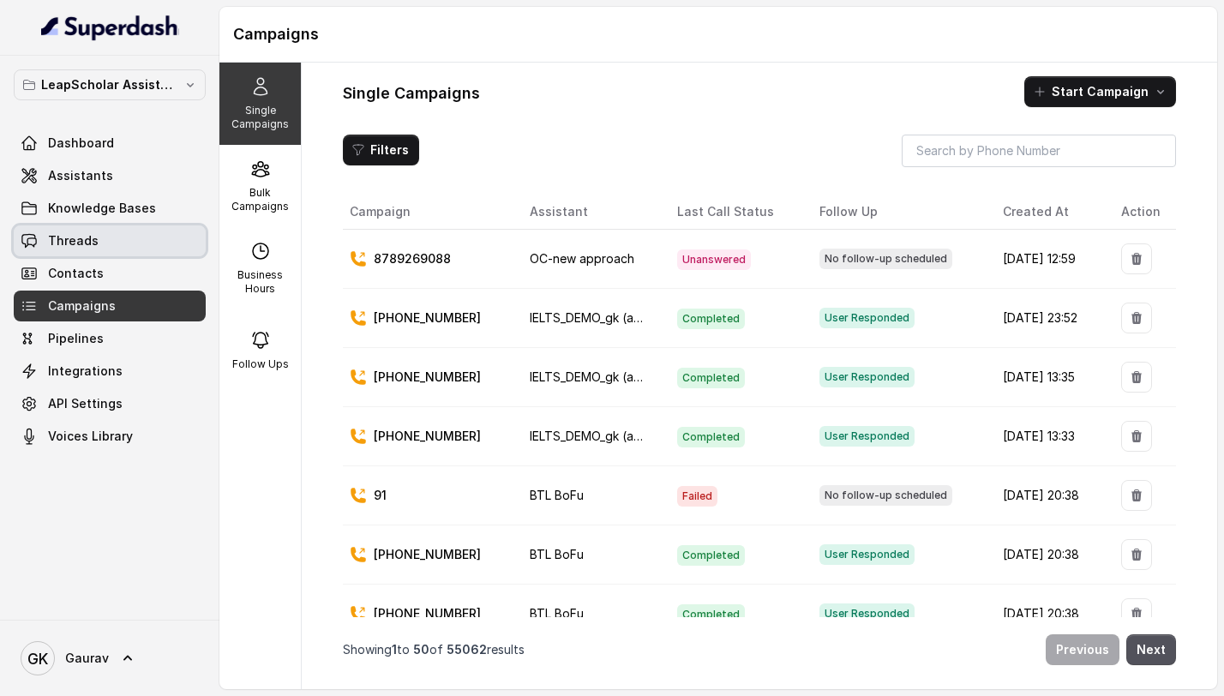
click at [120, 235] on link "Threads" at bounding box center [110, 240] width 192 height 31
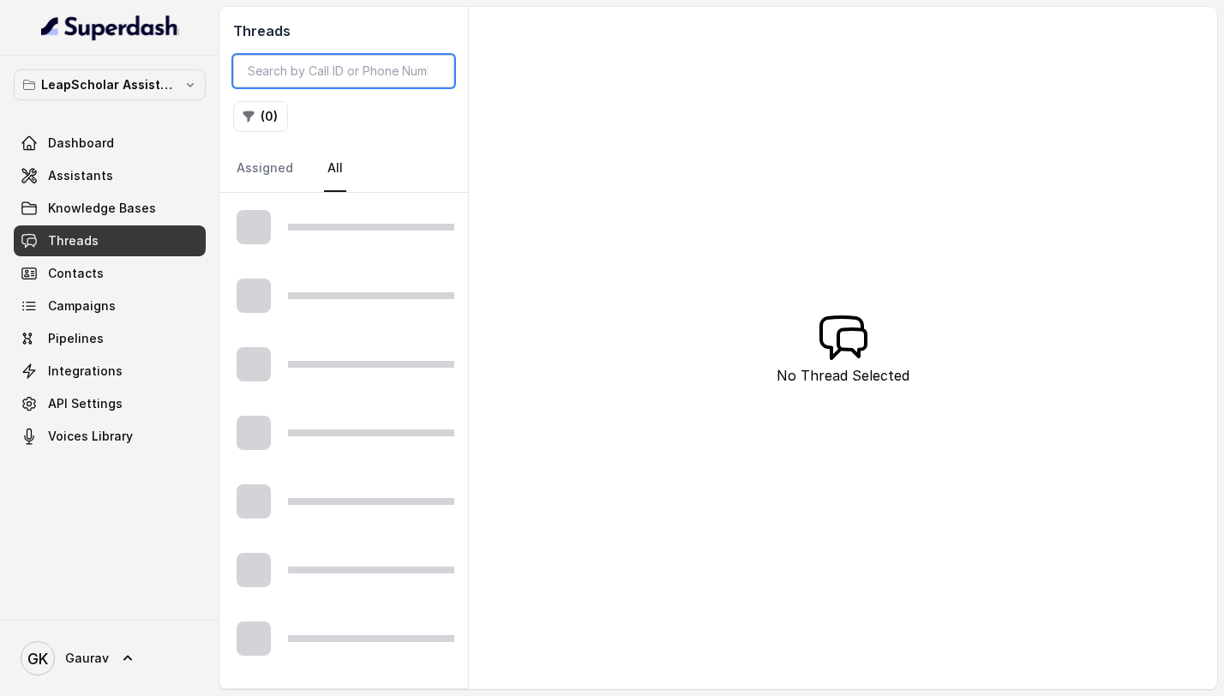
click at [325, 77] on input "search" at bounding box center [343, 71] width 221 height 33
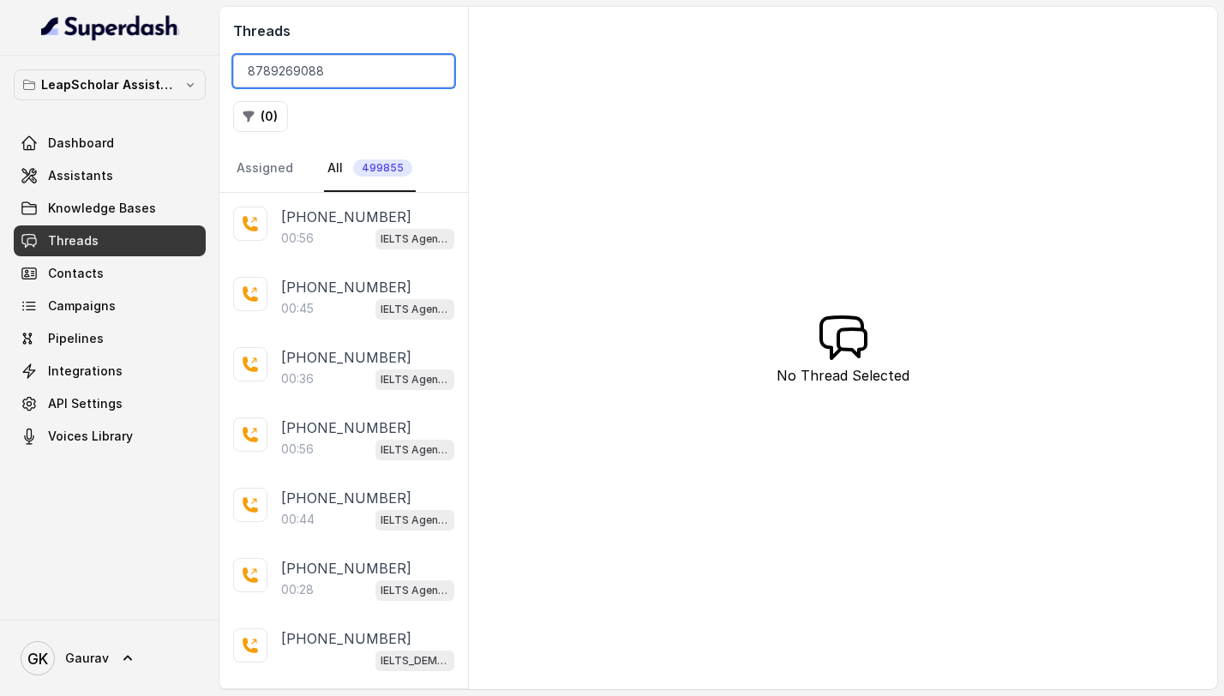
type input "8789269088"
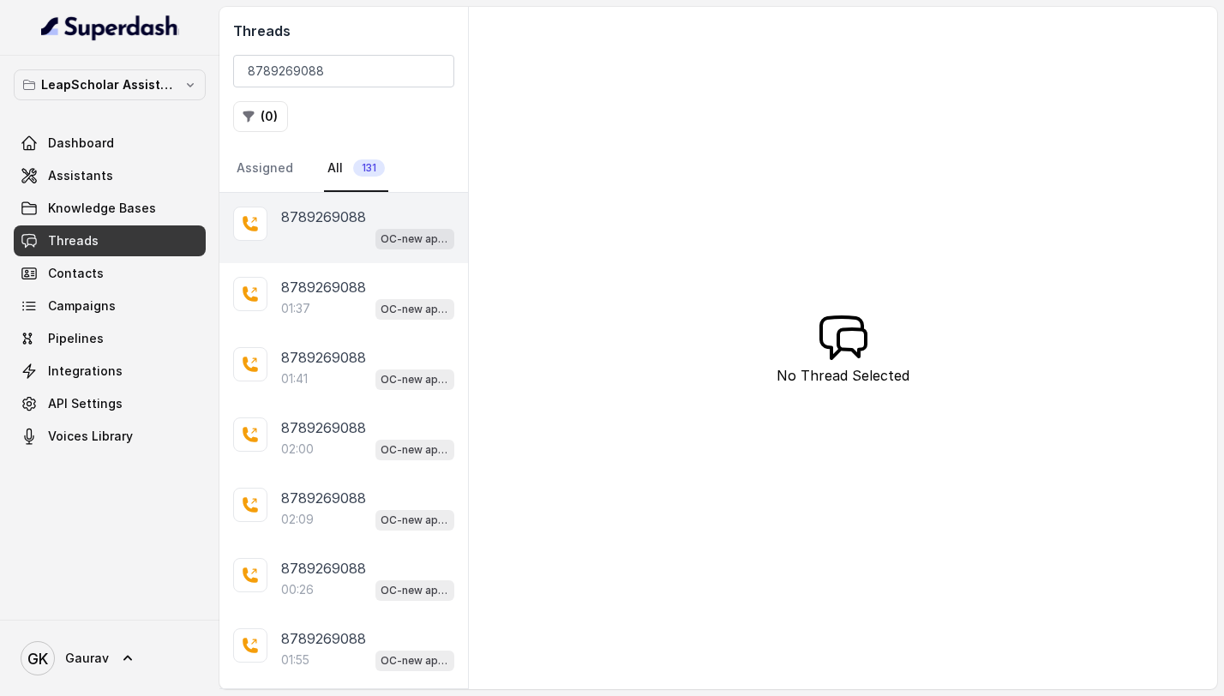
click at [333, 235] on div "OC-new approach" at bounding box center [367, 238] width 173 height 22
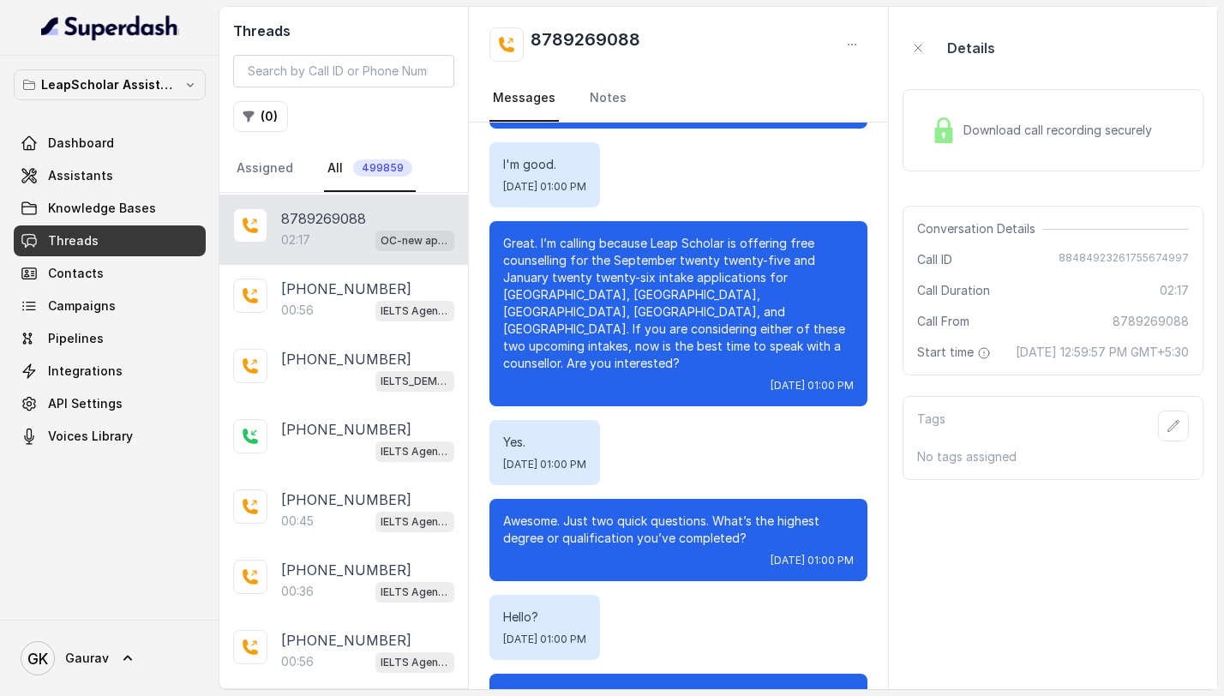
scroll to position [268, 0]
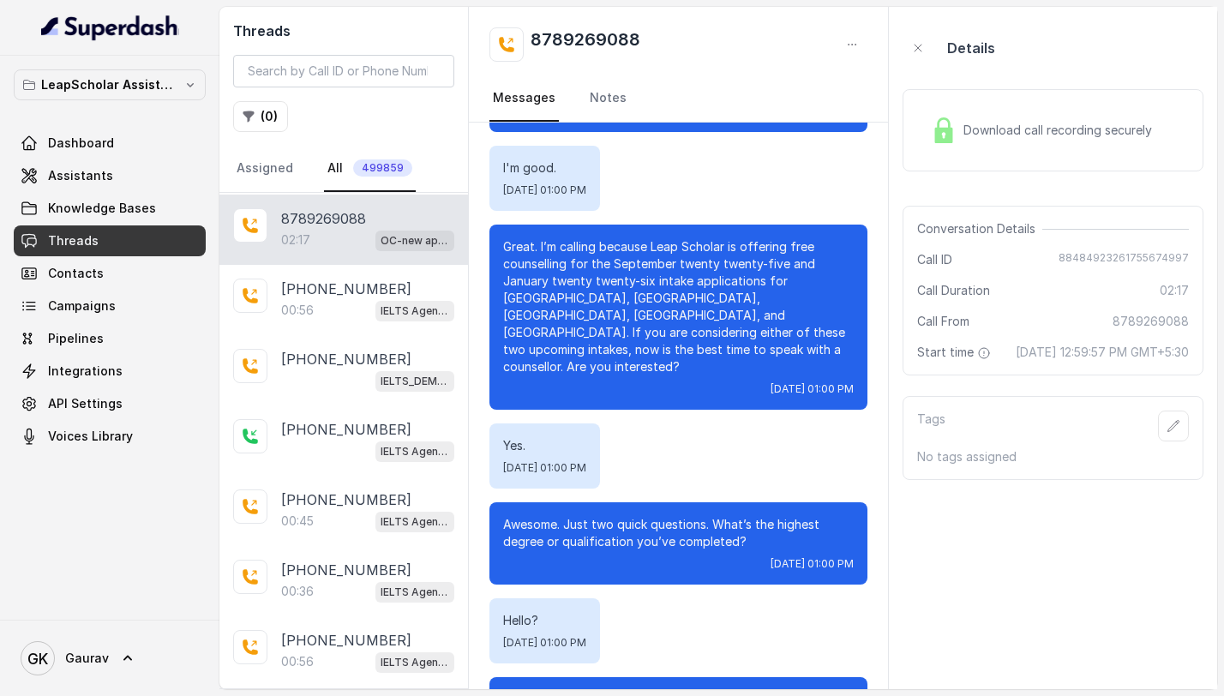
click at [299, 225] on p "8789269088" at bounding box center [323, 218] width 85 height 21
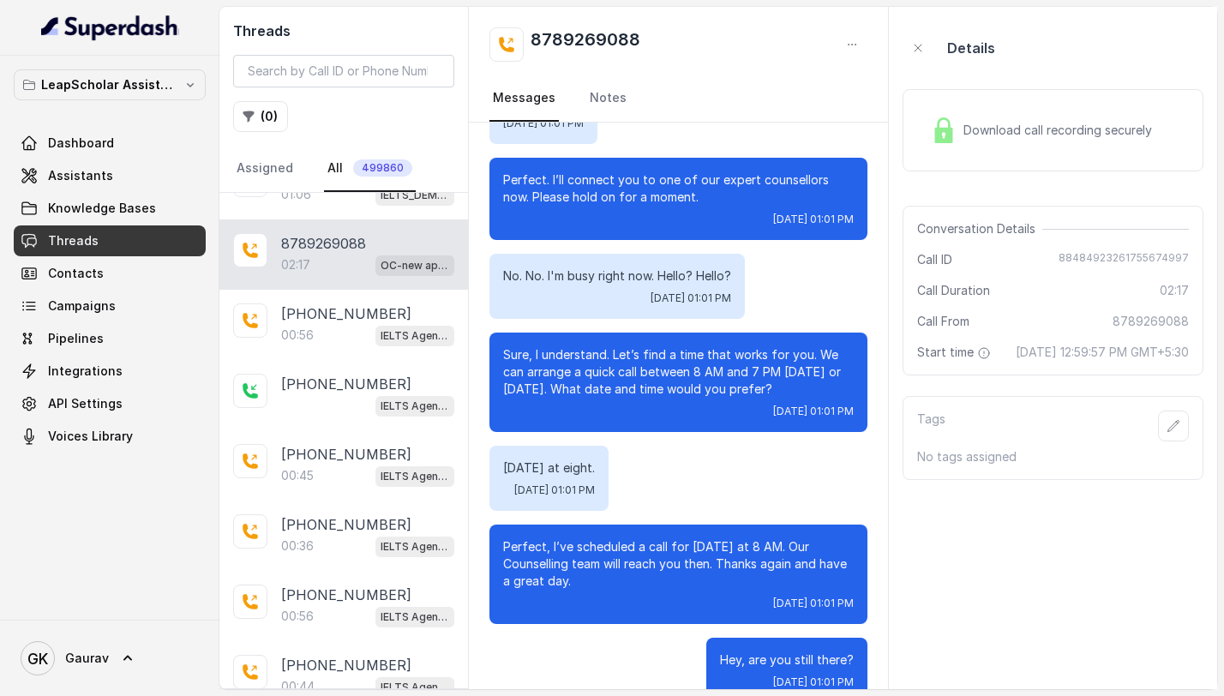
scroll to position [419, 0]
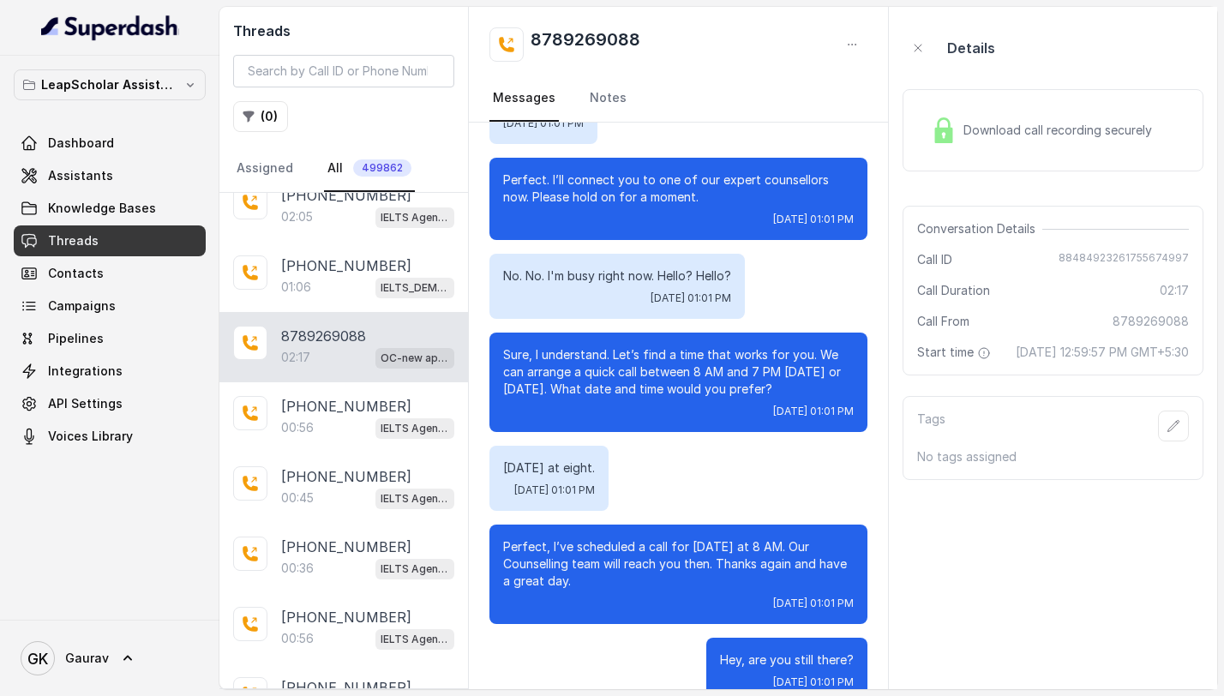
scroll to position [628, 0]
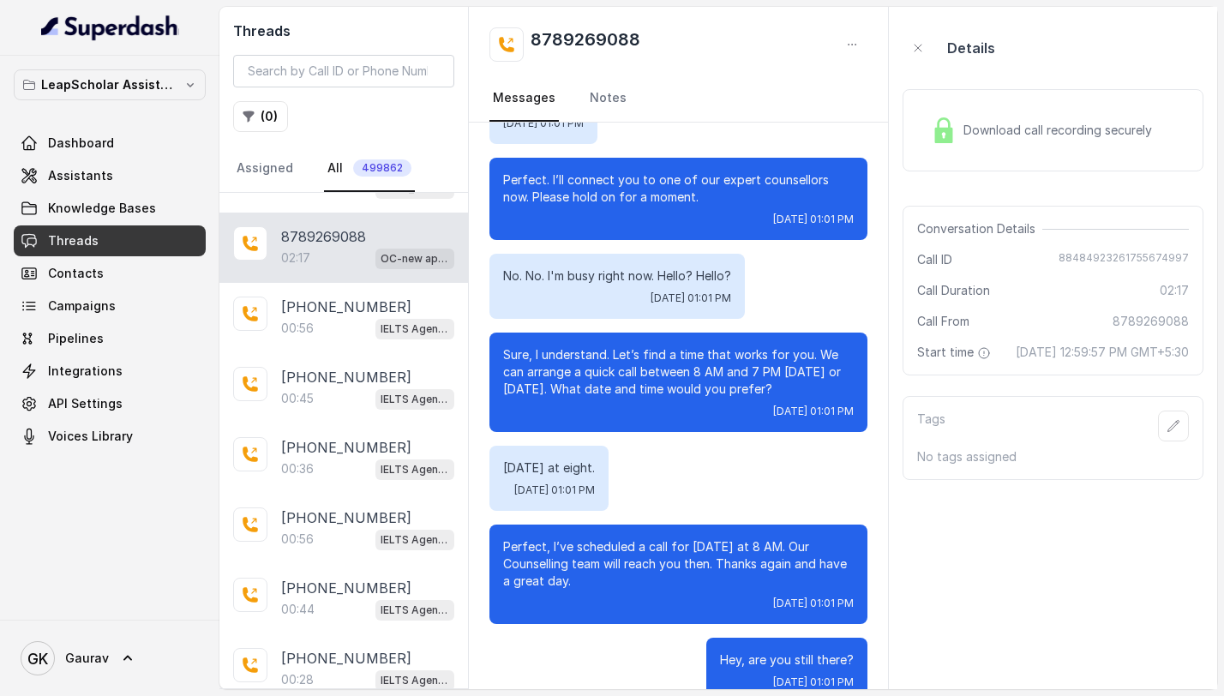
scroll to position [628, 0]
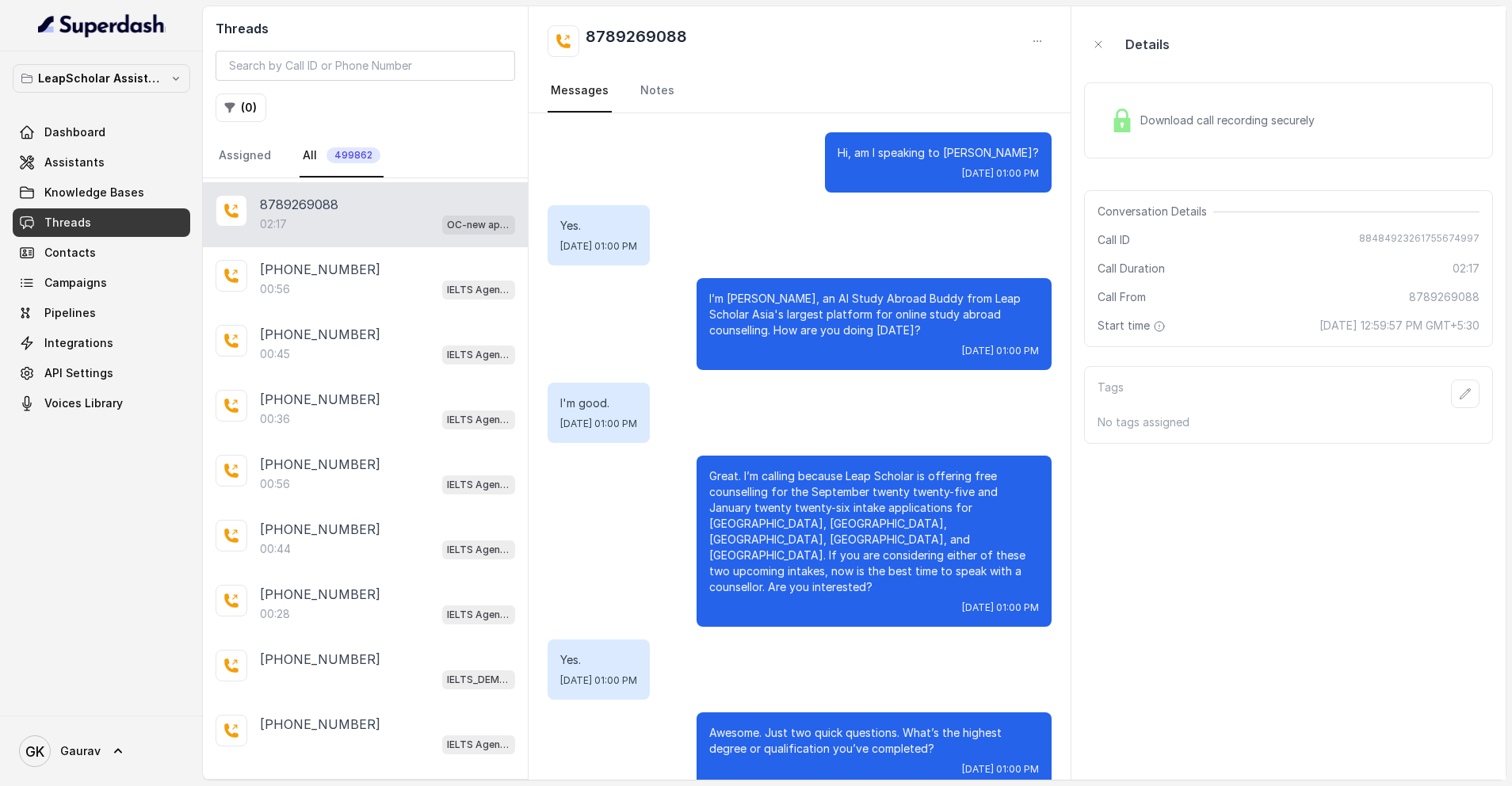
scroll to position [1144, 0]
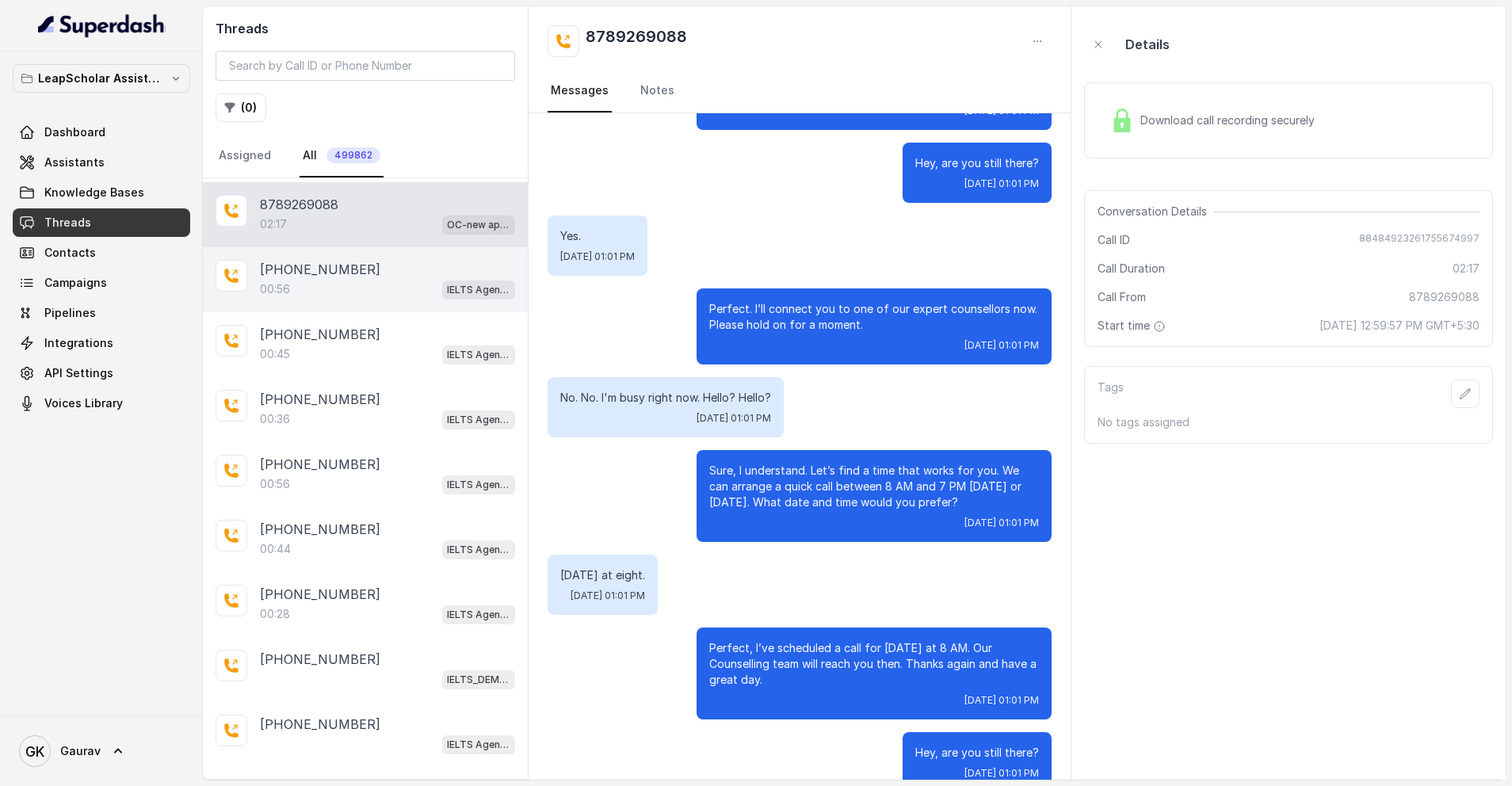
click at [357, 289] on div "00:56 IELTS Agent 2" at bounding box center [387, 289] width 255 height 20
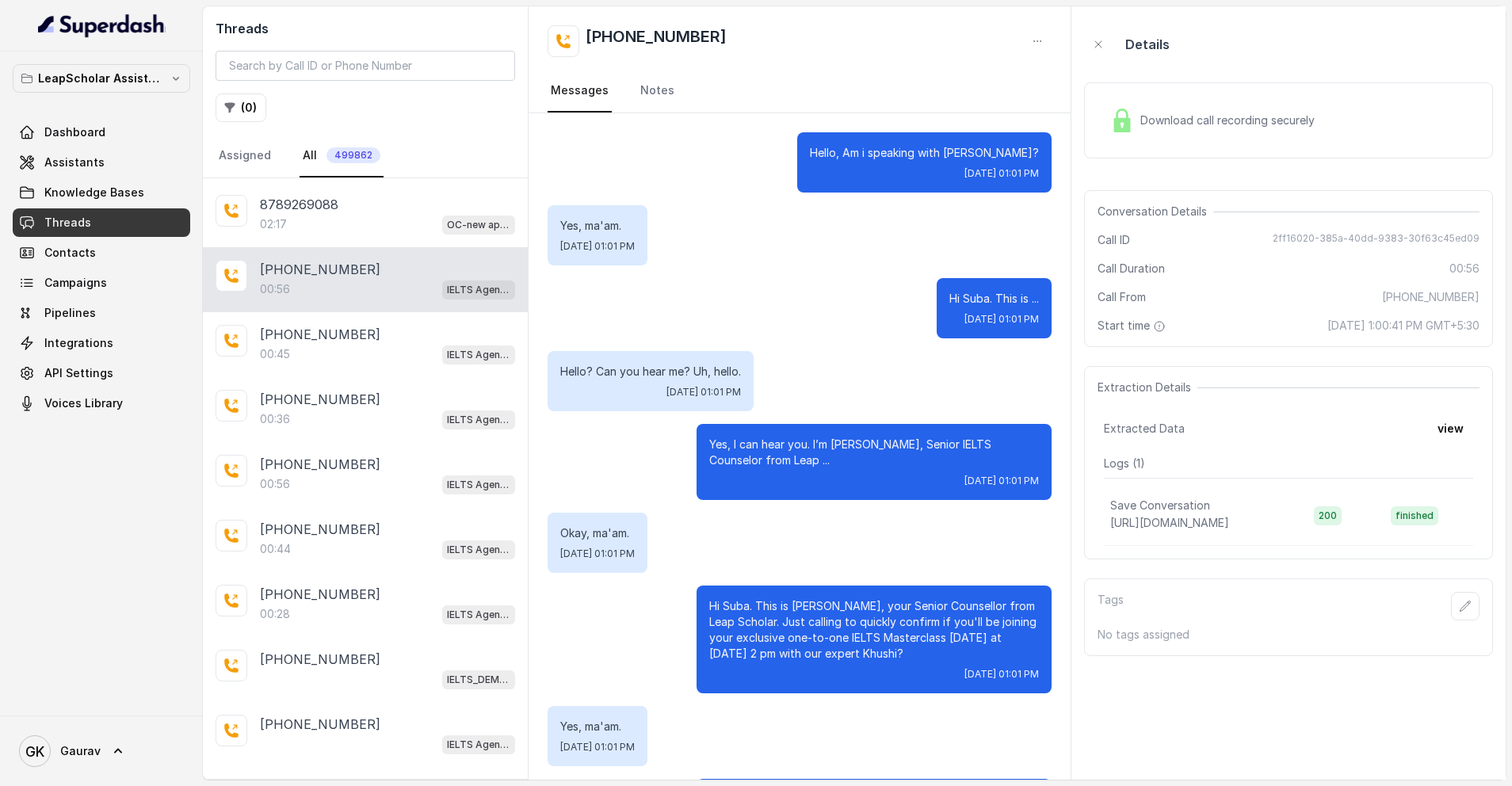
scroll to position [434, 0]
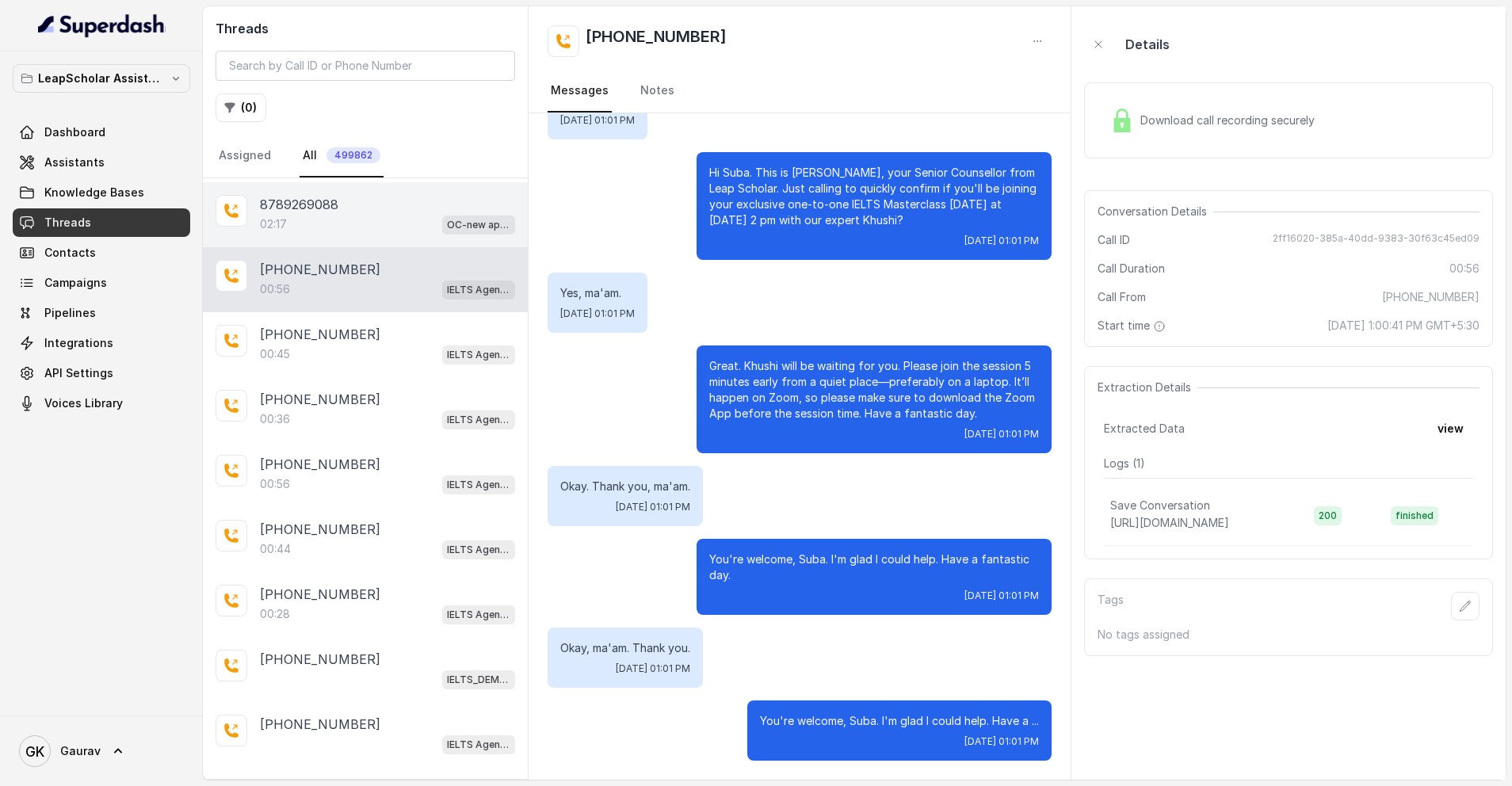
click at [359, 227] on div "02:17 OC-new approach" at bounding box center [387, 224] width 255 height 20
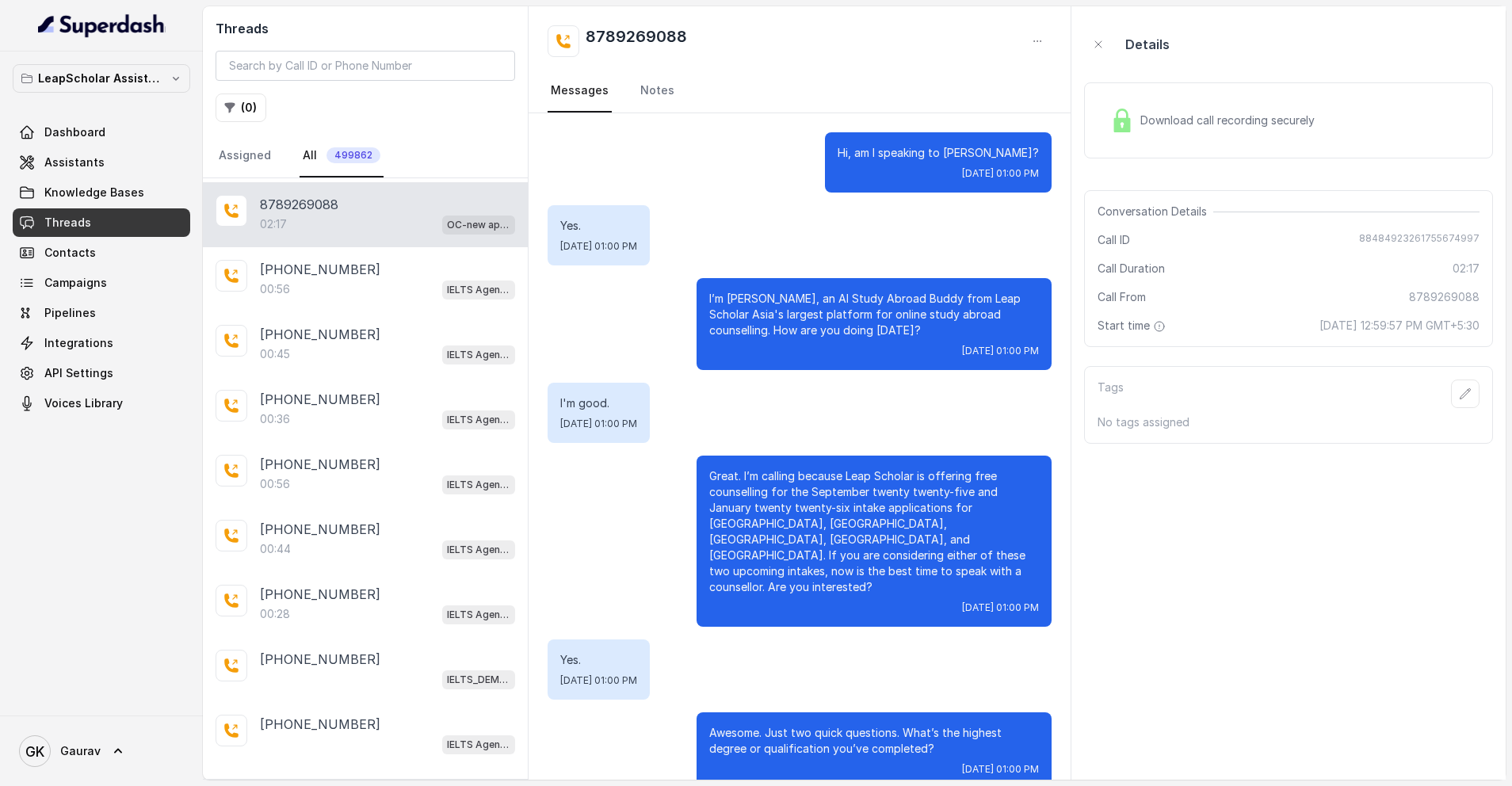
scroll to position [1144, 0]
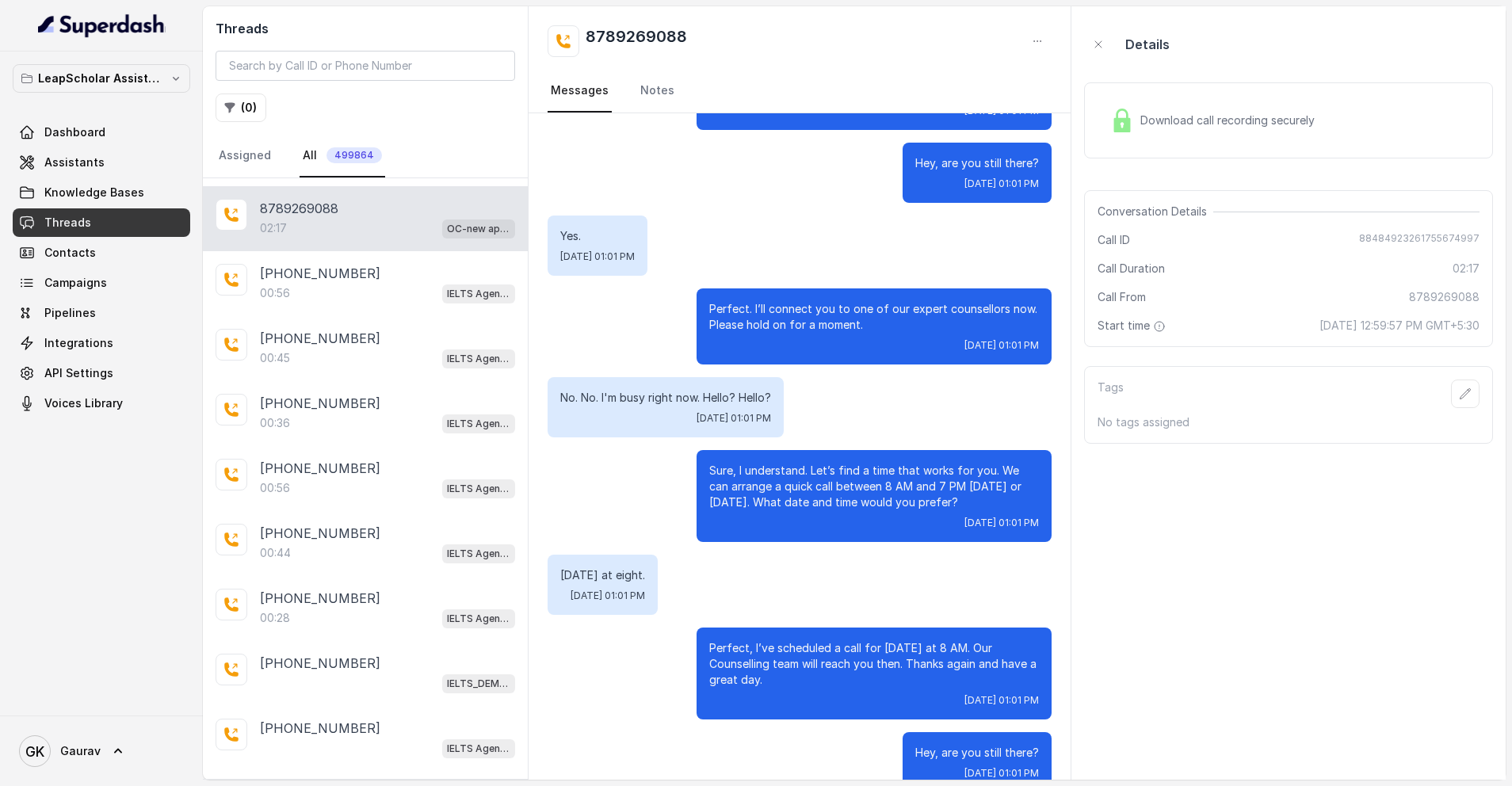
scroll to position [710, 0]
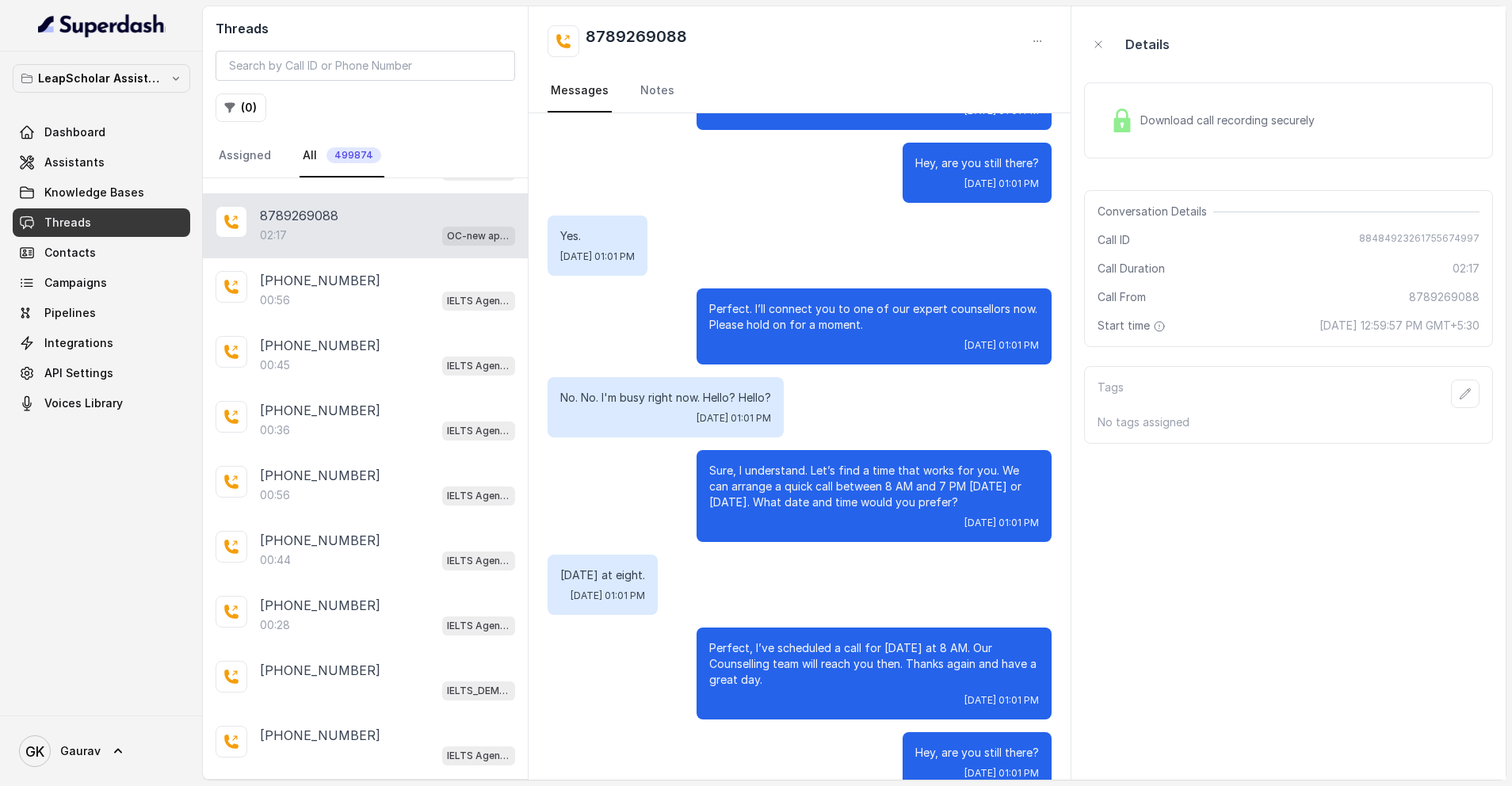
scroll to position [1356, 0]
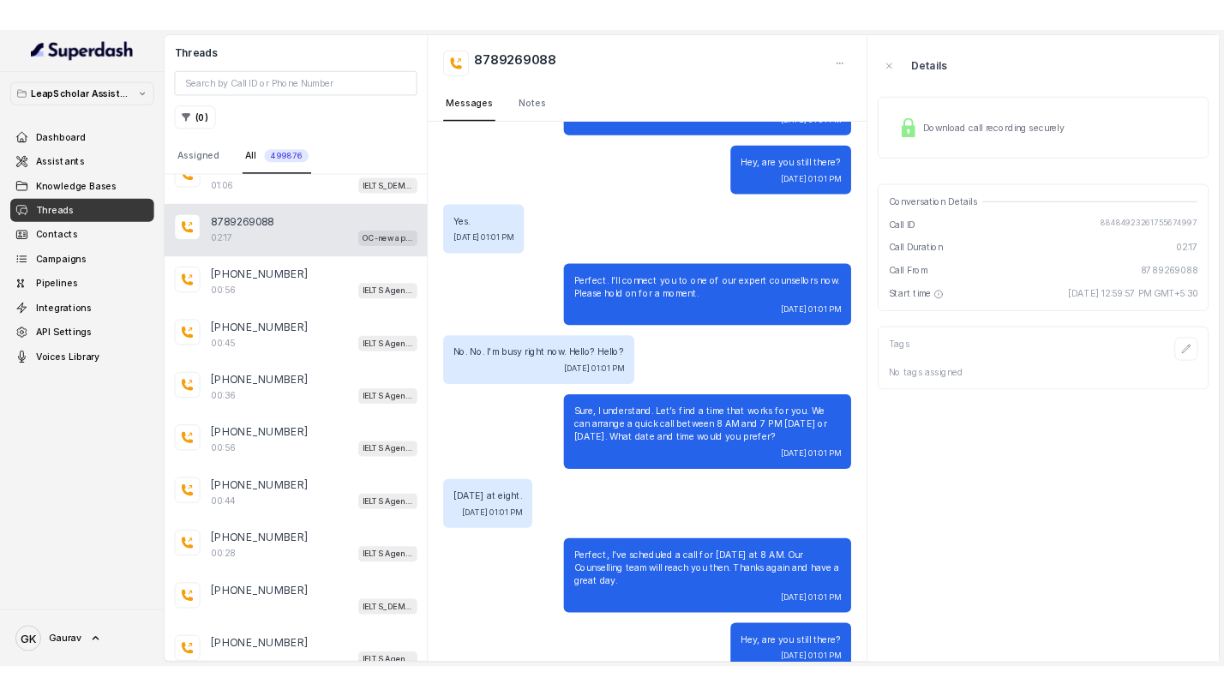
scroll to position [1606, 0]
